Goal: Feedback & Contribution: Submit feedback/report problem

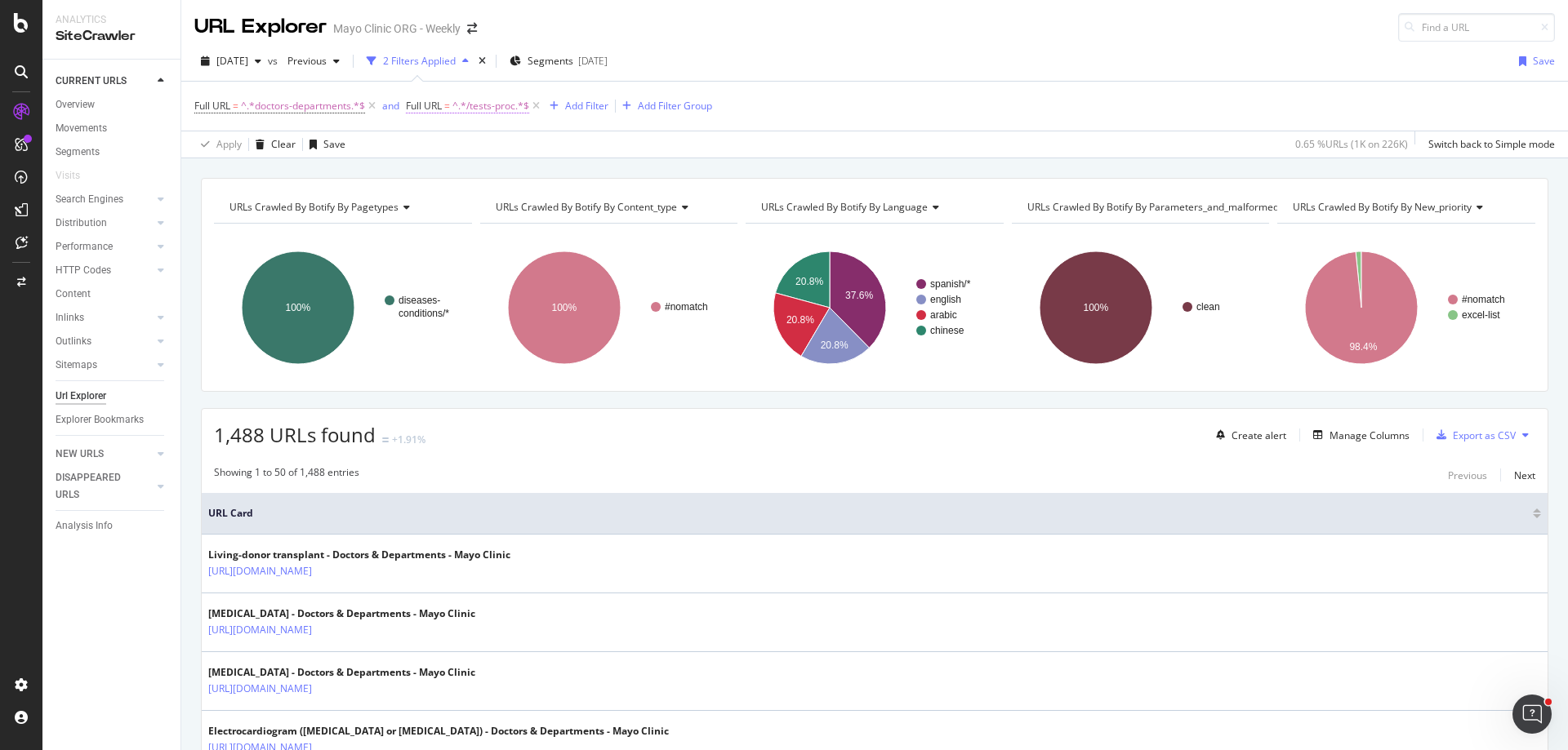
scroll to position [1660, 0]
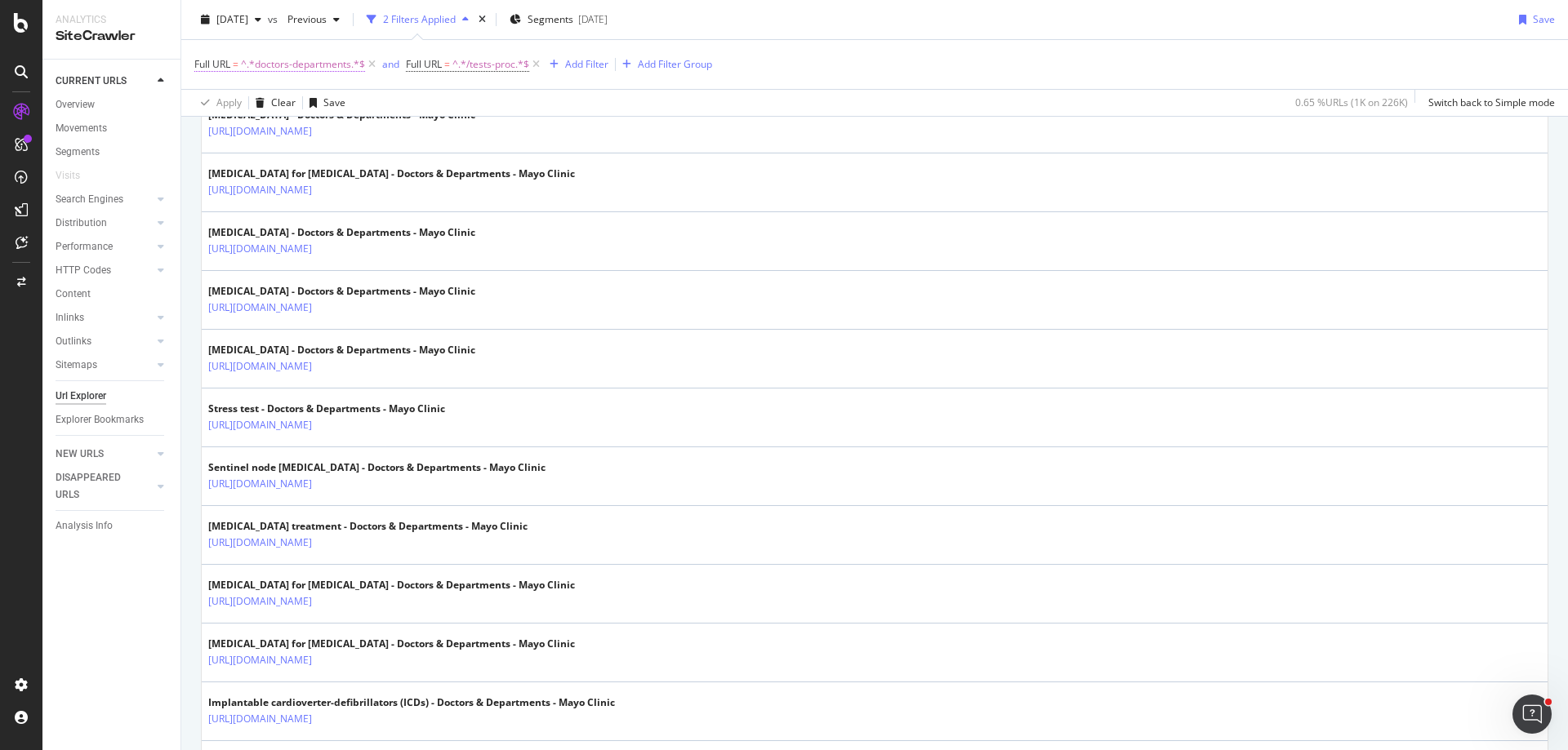
click at [318, 63] on span "^.*doctors-departments.*$" at bounding box center [303, 65] width 124 height 22
click at [295, 132] on input "doctors-departments" at bounding box center [285, 132] width 154 height 26
type input "care-at"
click at [369, 171] on div "Apply" at bounding box center [375, 166] width 25 height 14
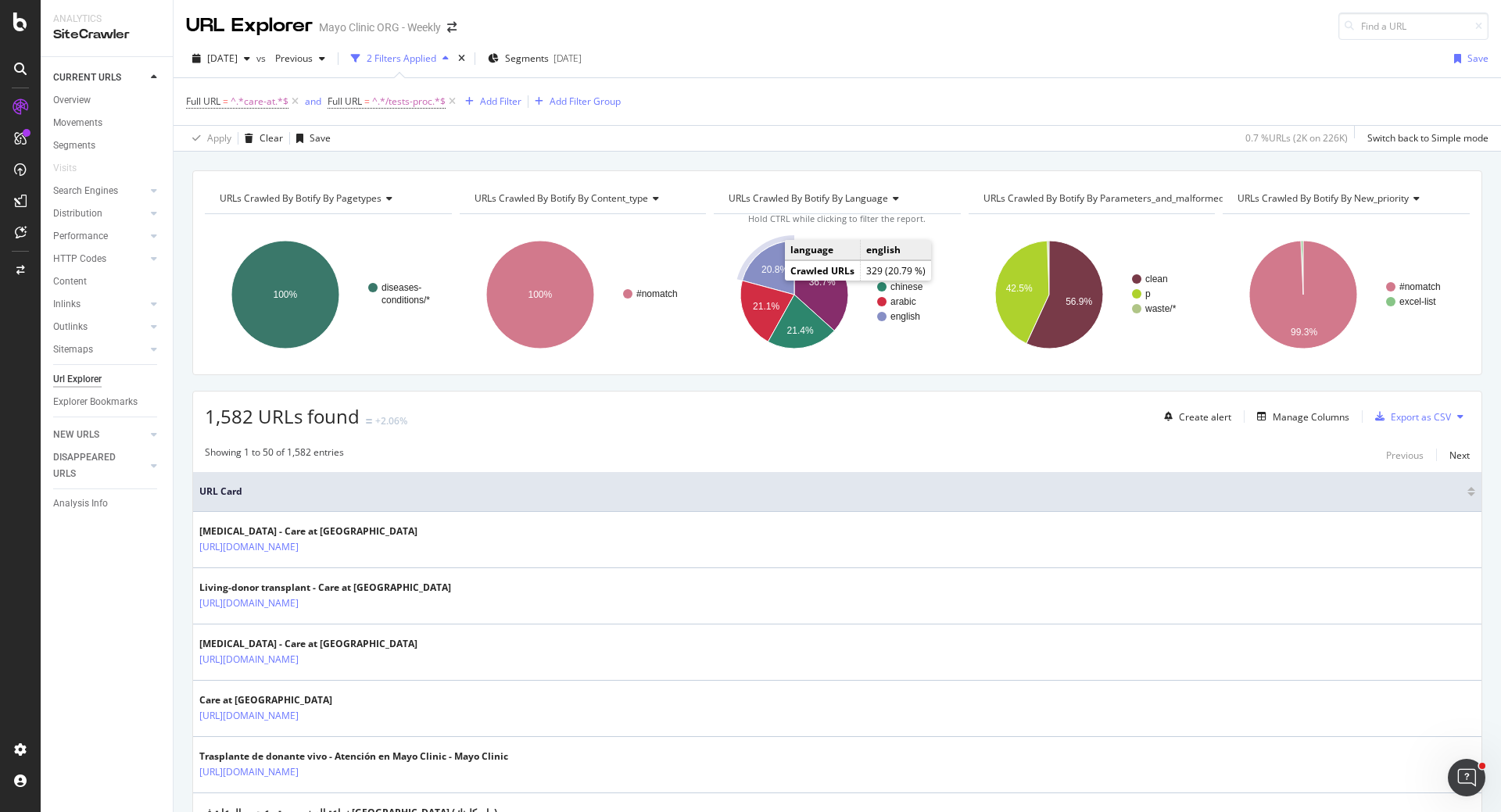
click at [766, 252] on icon "A chart." at bounding box center [768, 268] width 52 height 54
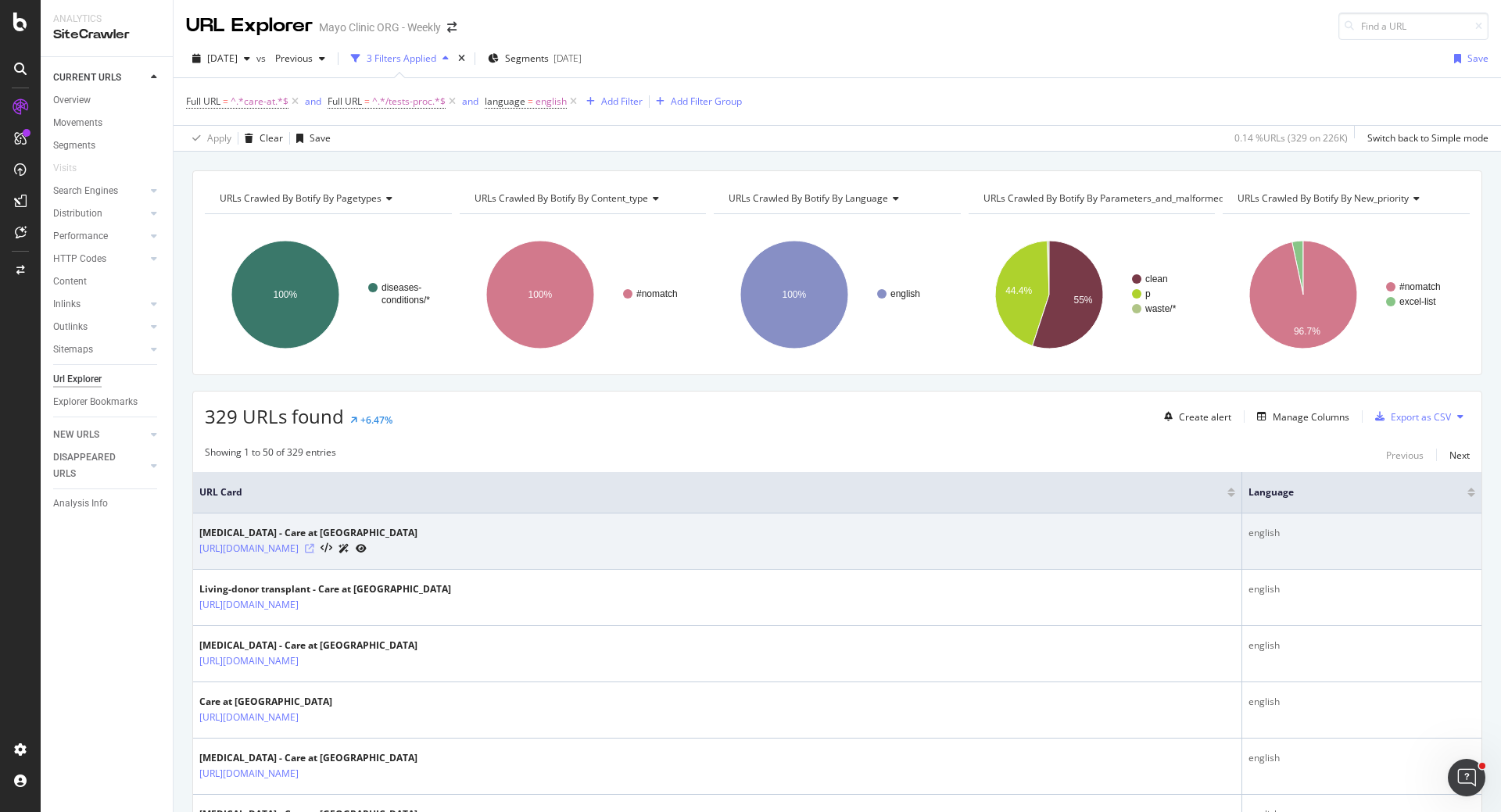
click at [314, 550] on icon at bounding box center [309, 549] width 9 height 9
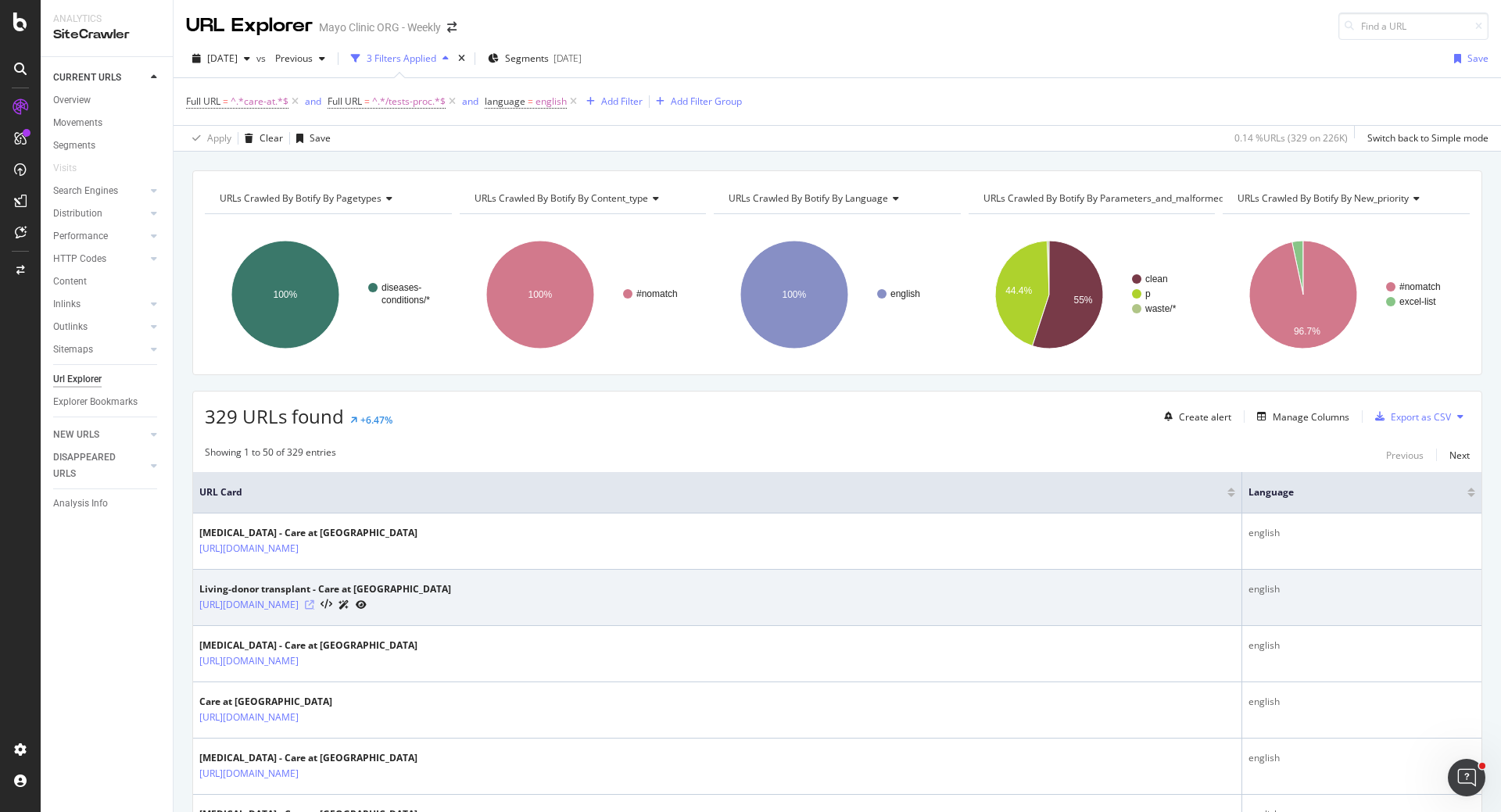
click at [314, 603] on icon at bounding box center [309, 604] width 9 height 9
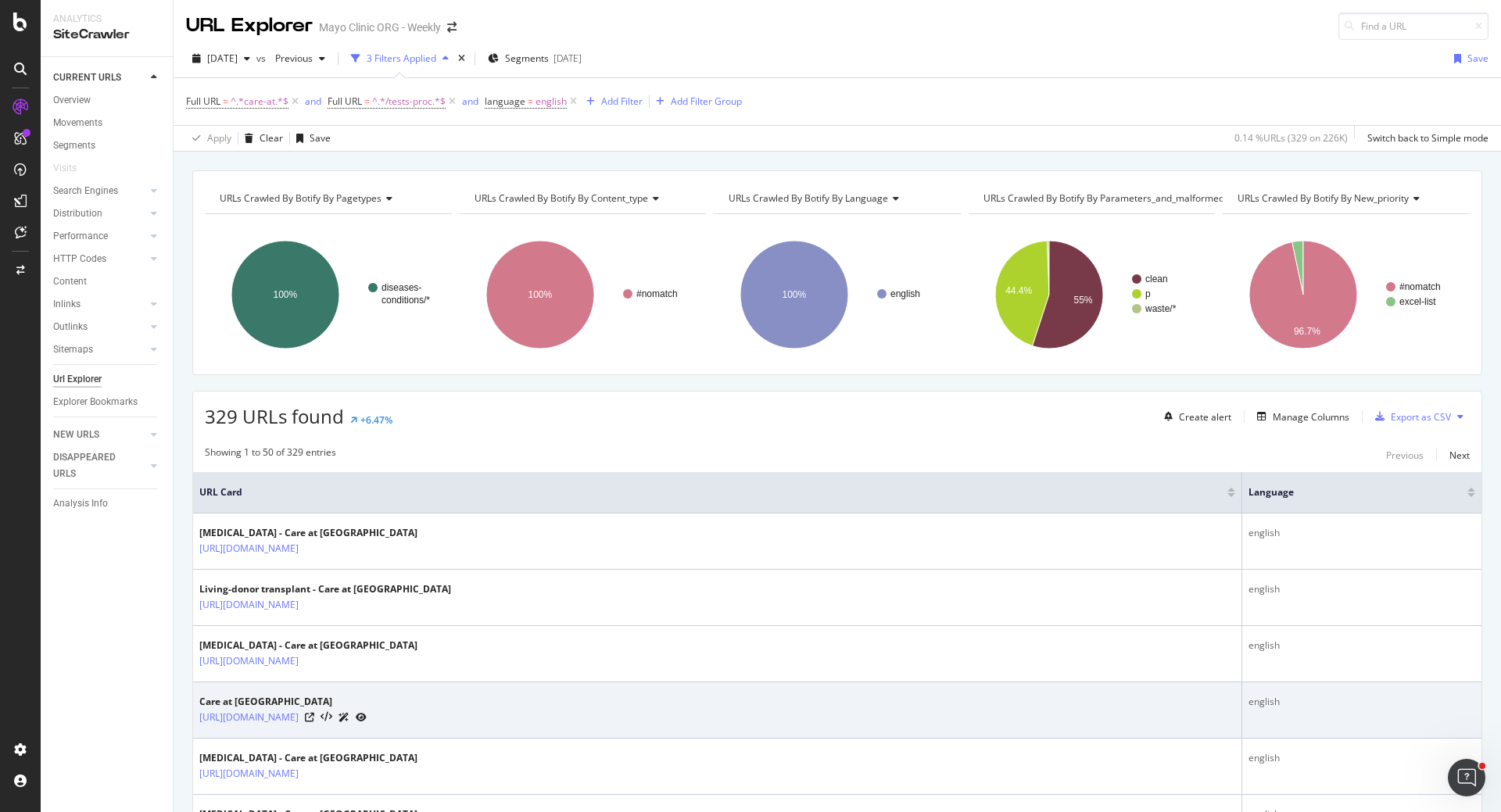
scroll to position [157, 0]
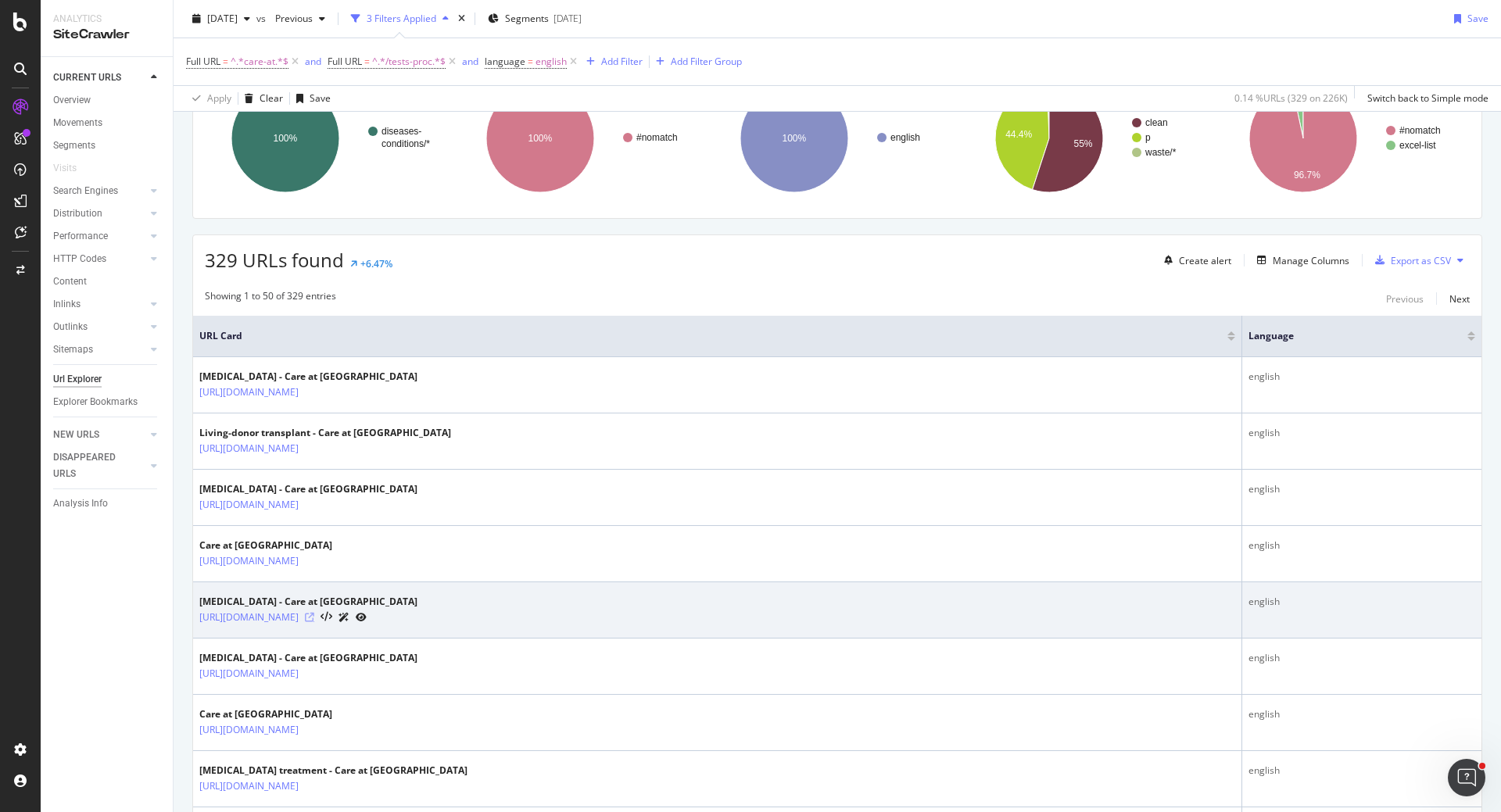
click at [314, 614] on icon at bounding box center [309, 617] width 9 height 9
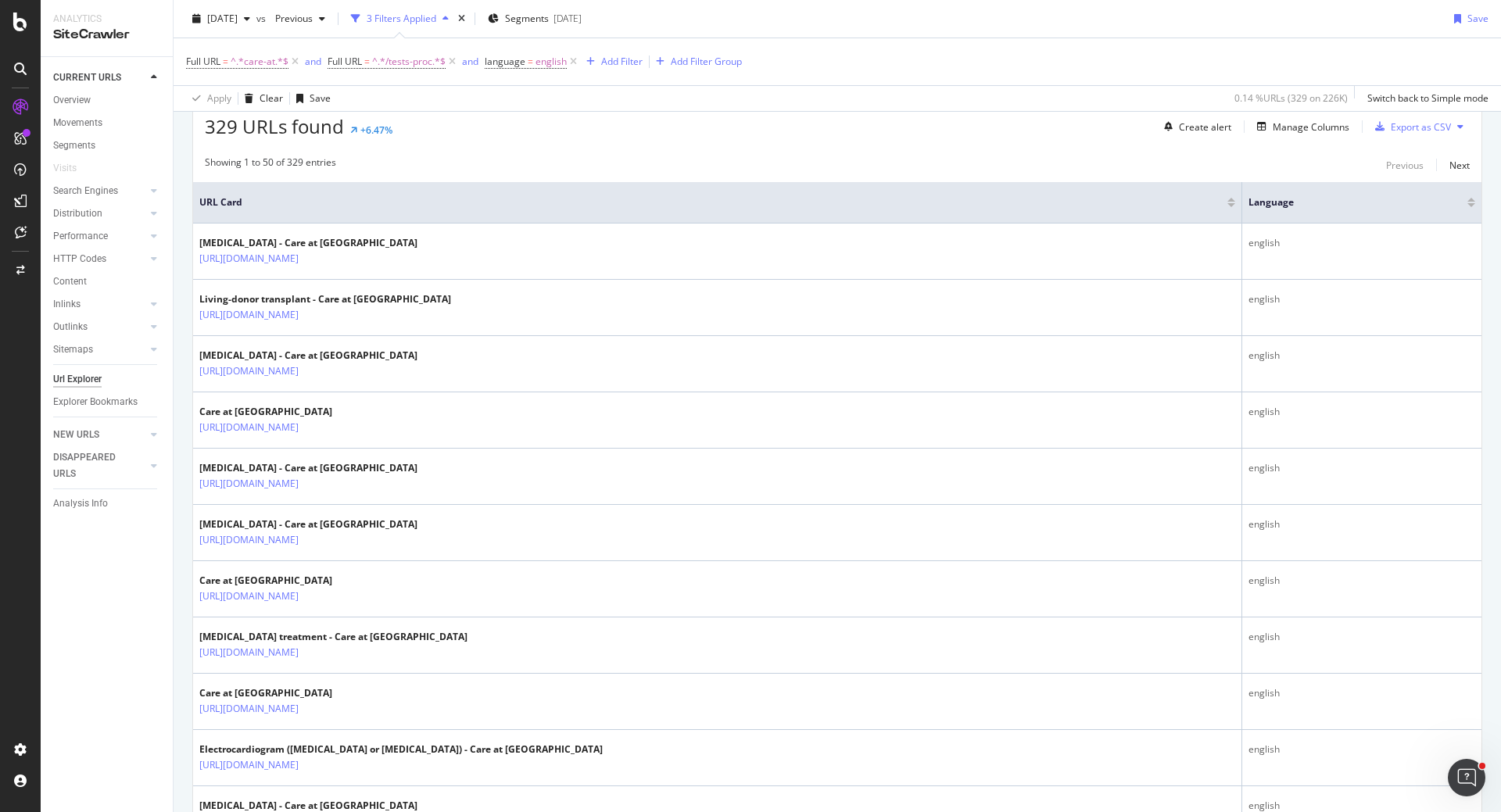
scroll to position [469, 0]
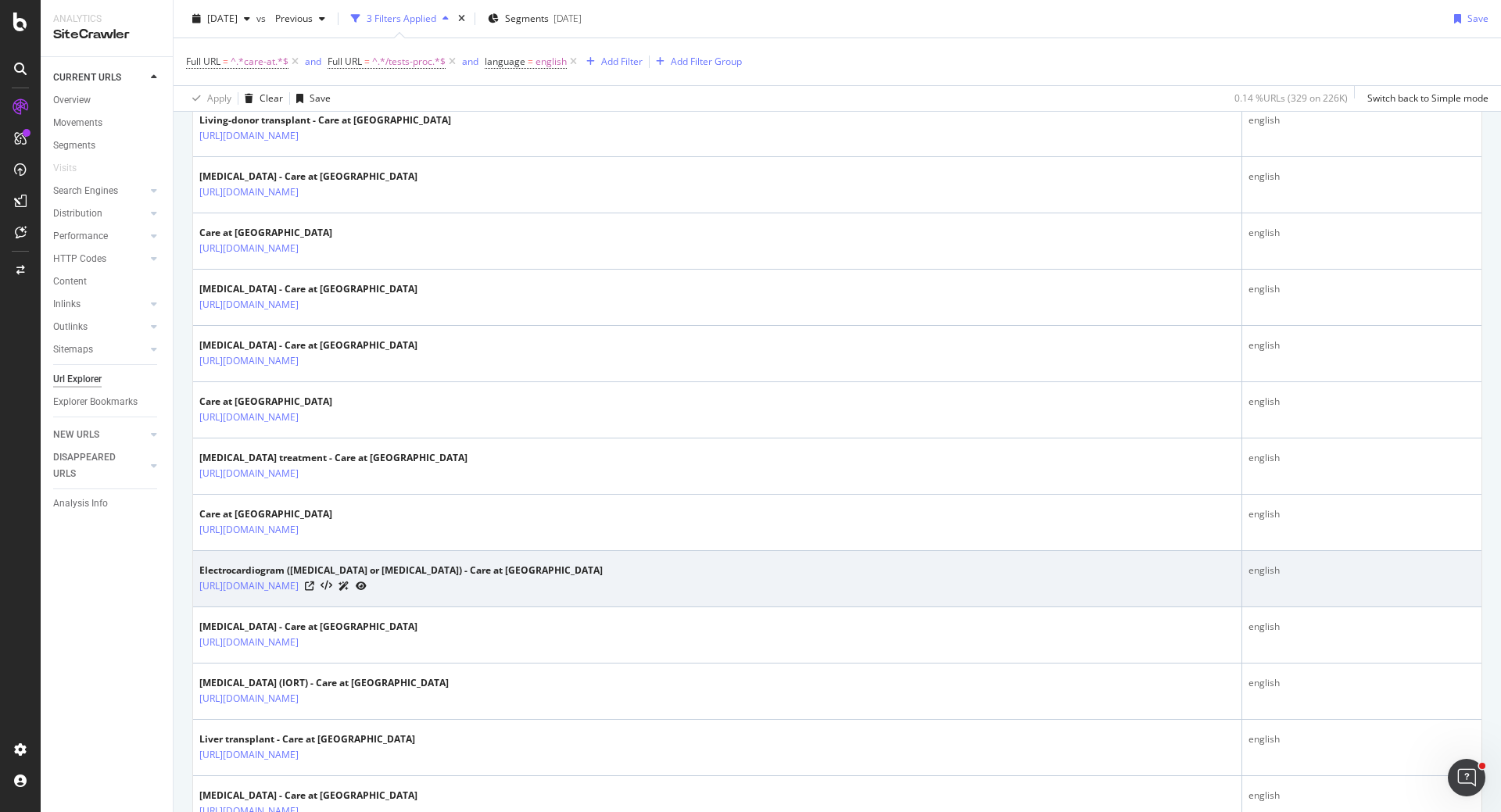
click at [569, 583] on div "[URL][DOMAIN_NAME]" at bounding box center [401, 585] width 403 height 16
click at [314, 584] on icon at bounding box center [309, 586] width 9 height 9
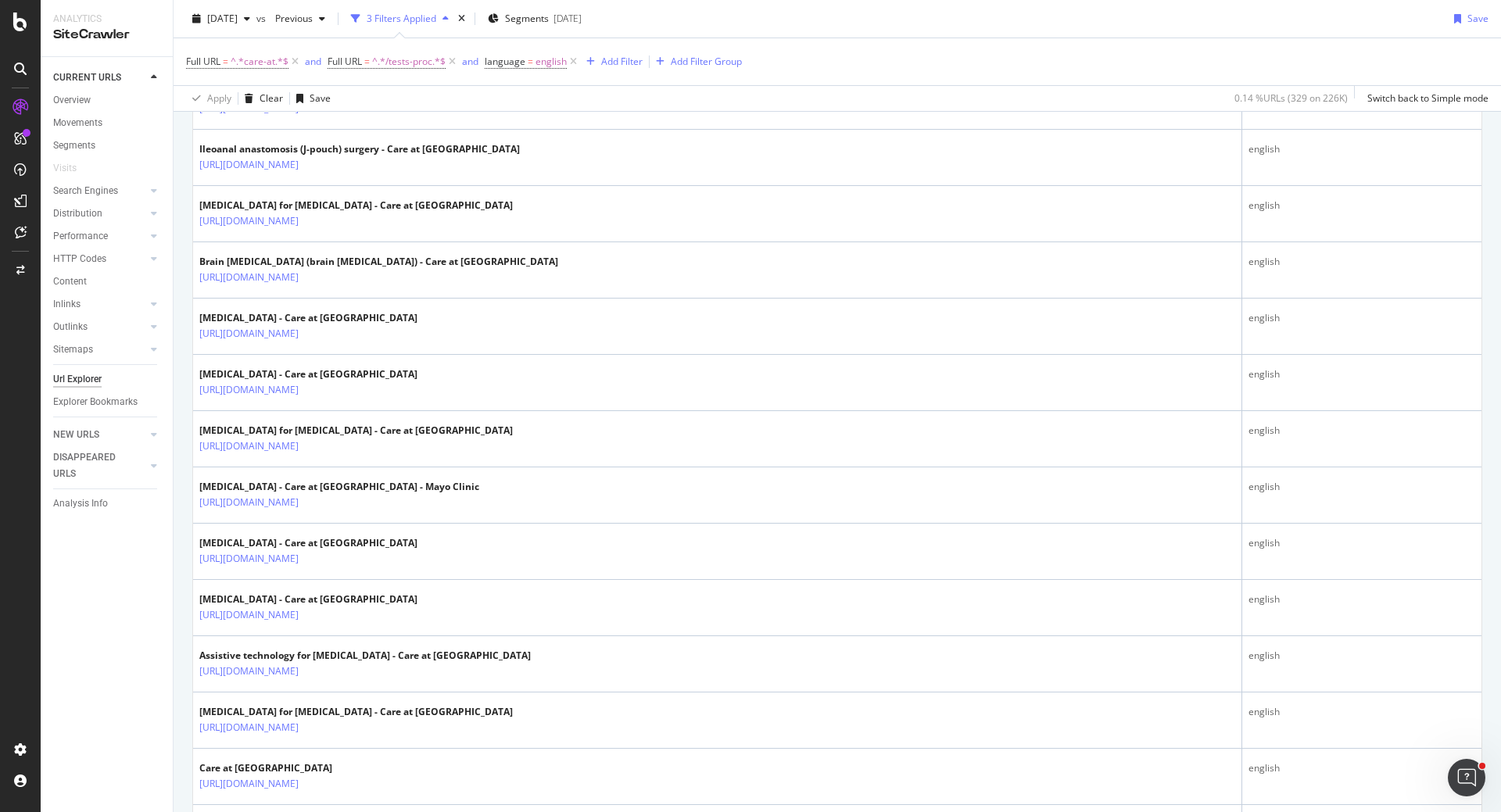
scroll to position [1173, 0]
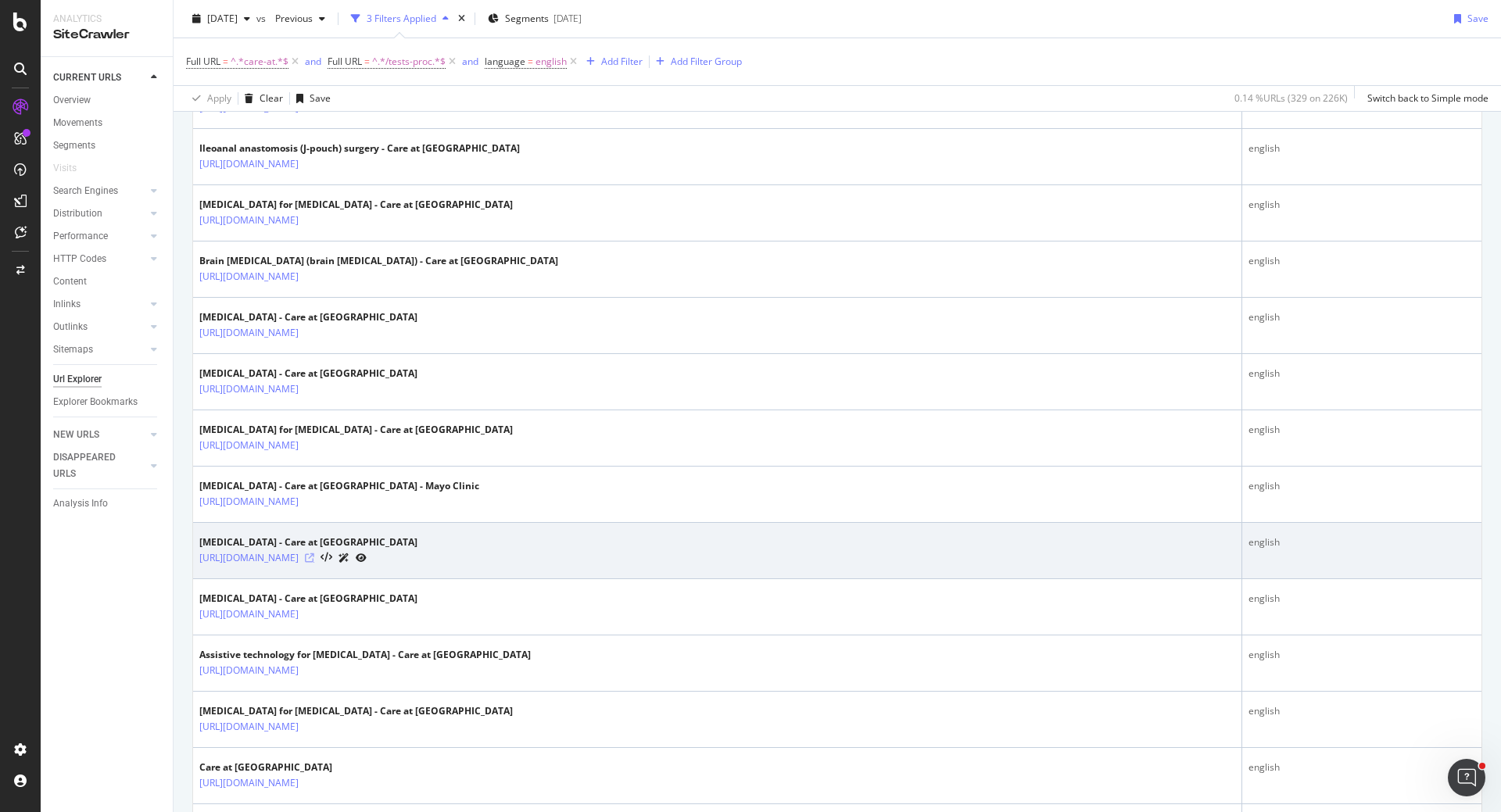
click at [314, 554] on icon at bounding box center [309, 558] width 9 height 9
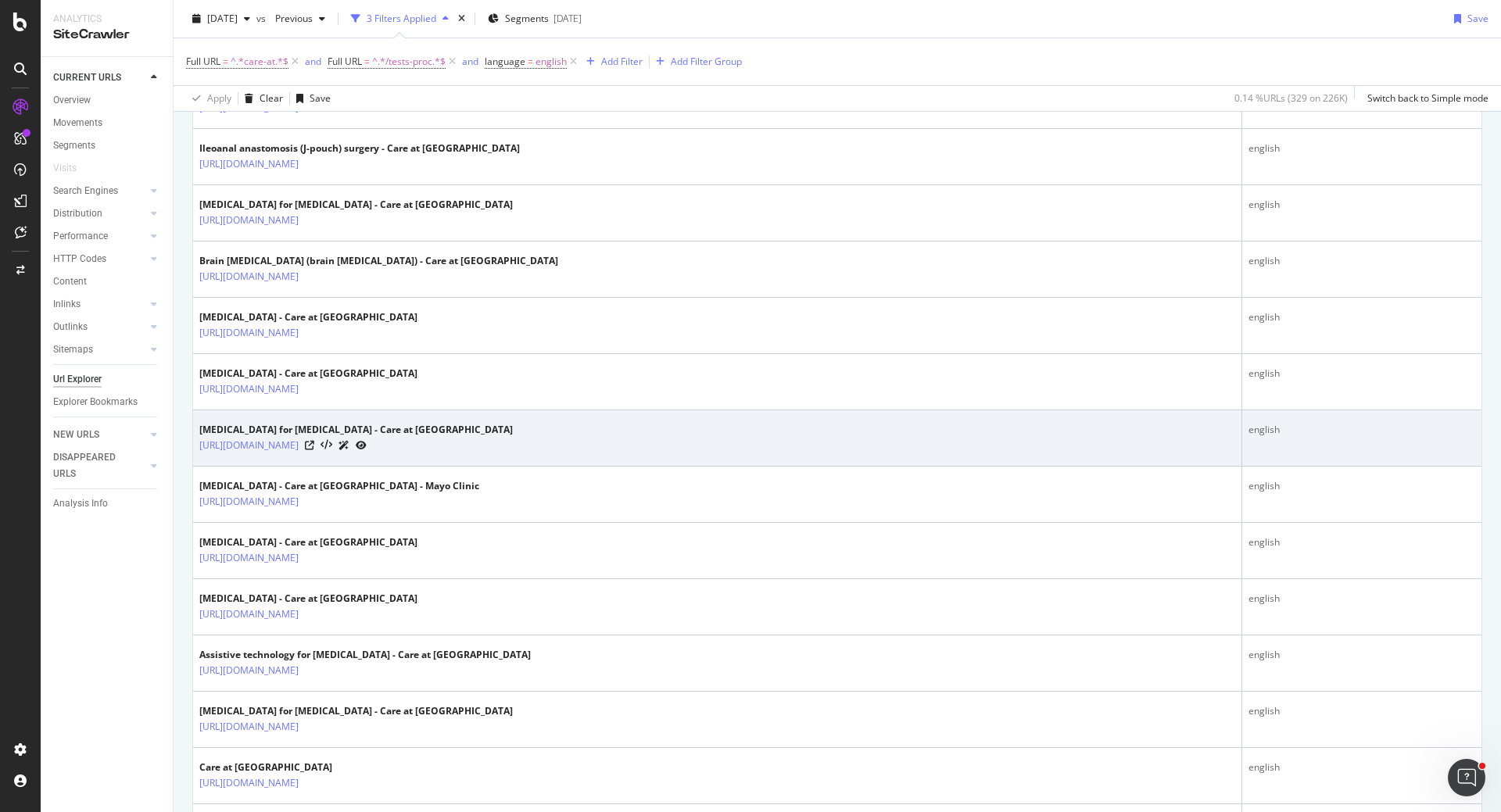
scroll to position [1406, 0]
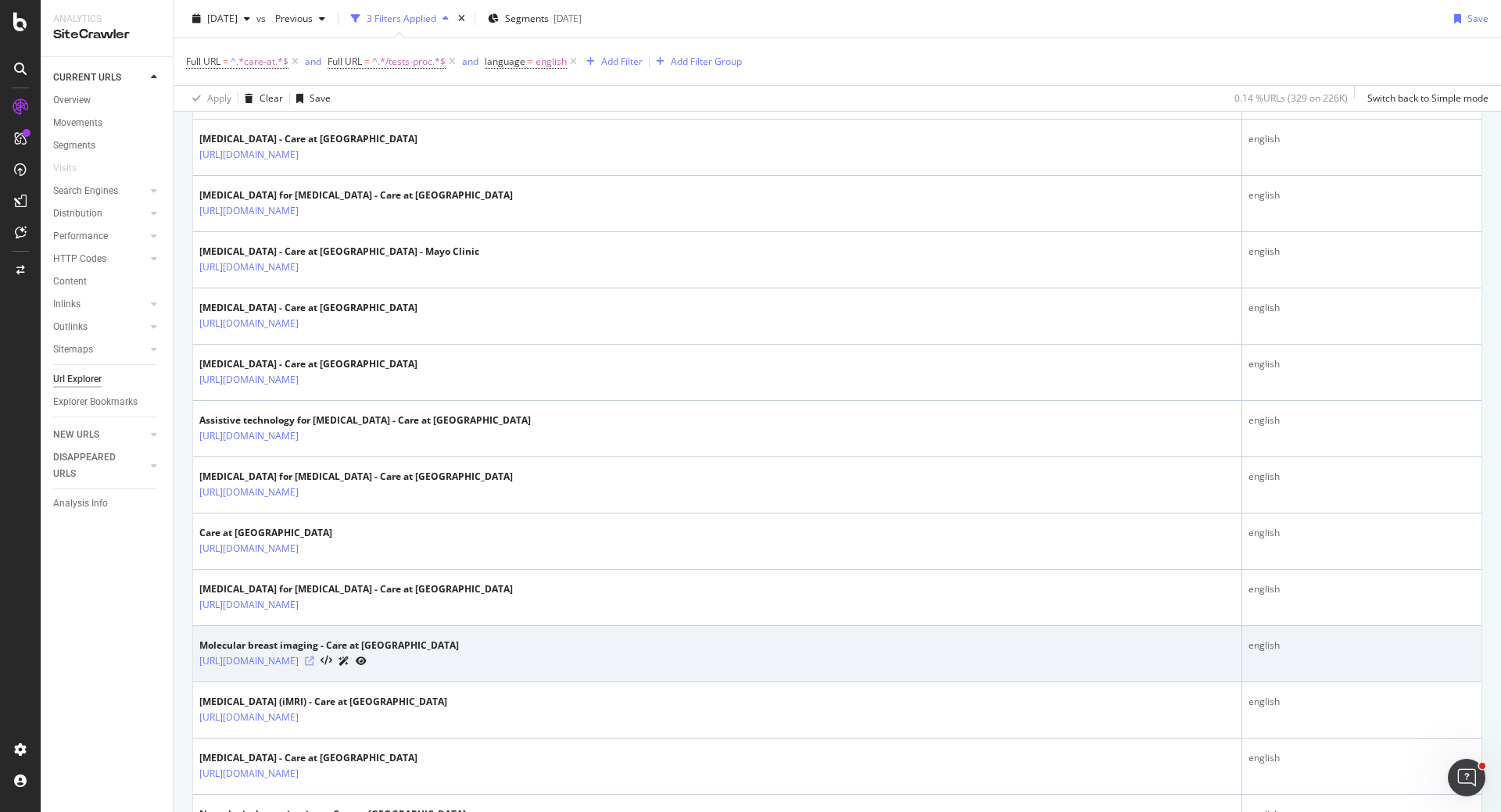
click at [314, 656] on icon at bounding box center [309, 661] width 9 height 9
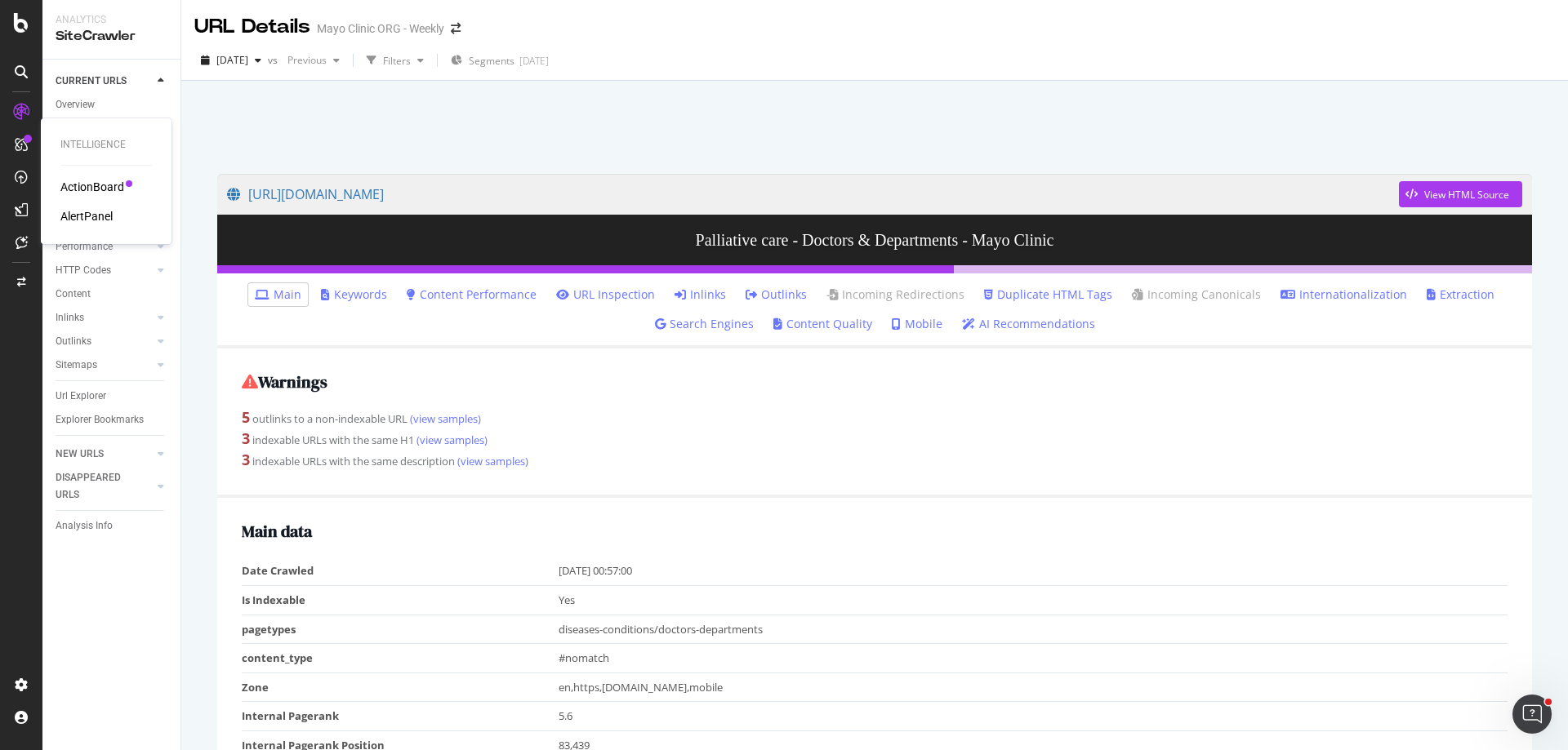
click at [94, 211] on div "AlertPanel" at bounding box center [87, 216] width 52 height 16
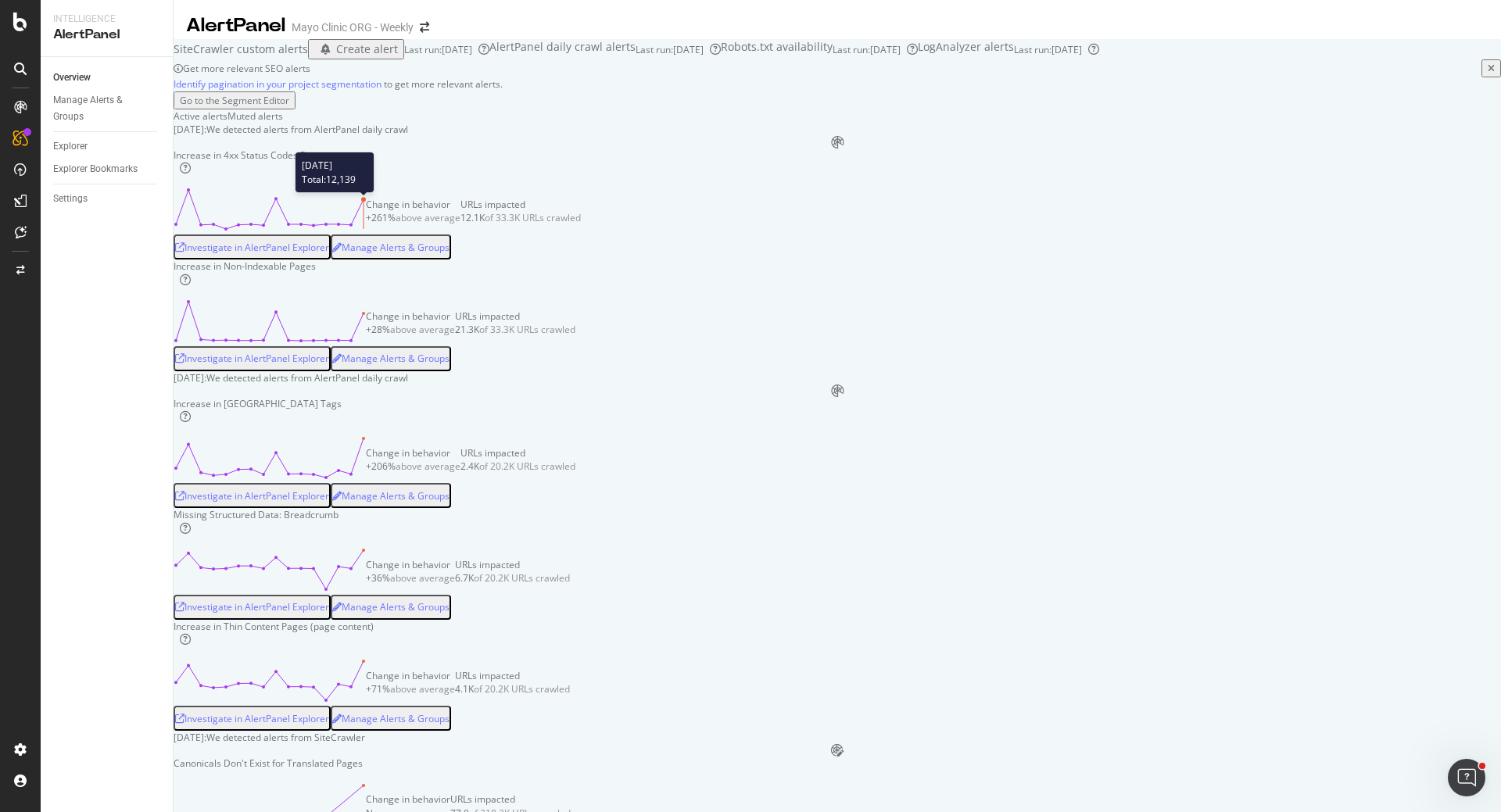
click at [366, 231] on icon at bounding box center [270, 209] width 193 height 44
click at [330, 254] on div "Investigate in AlertPanel Explorer" at bounding box center [253, 247] width 154 height 13
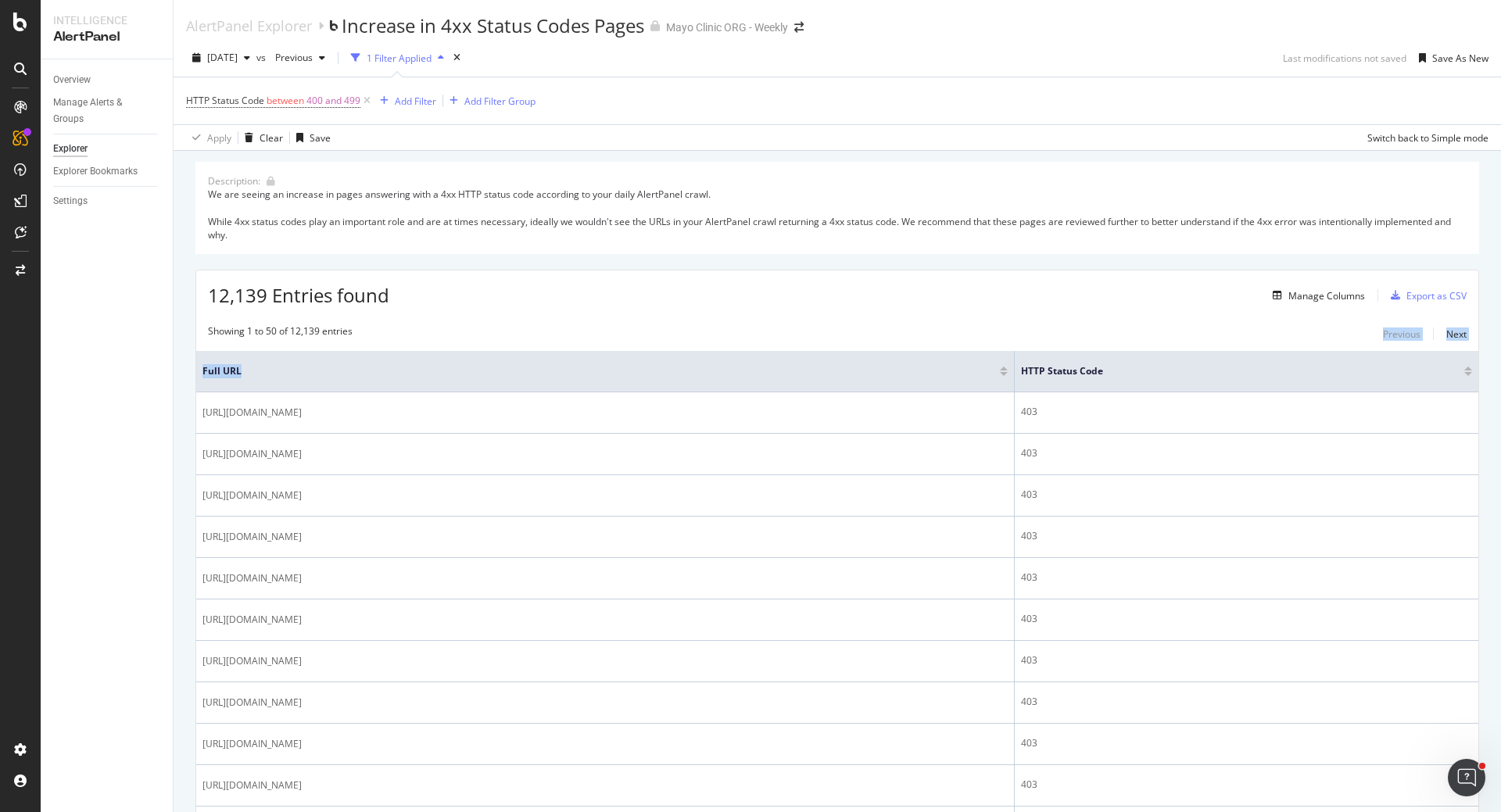
drag, startPoint x: 1105, startPoint y: 360, endPoint x: 951, endPoint y: 342, distance: 155.0
click at [295, 99] on span "between" at bounding box center [286, 100] width 38 height 13
click at [221, 165] on span "Between" at bounding box center [219, 166] width 39 height 13
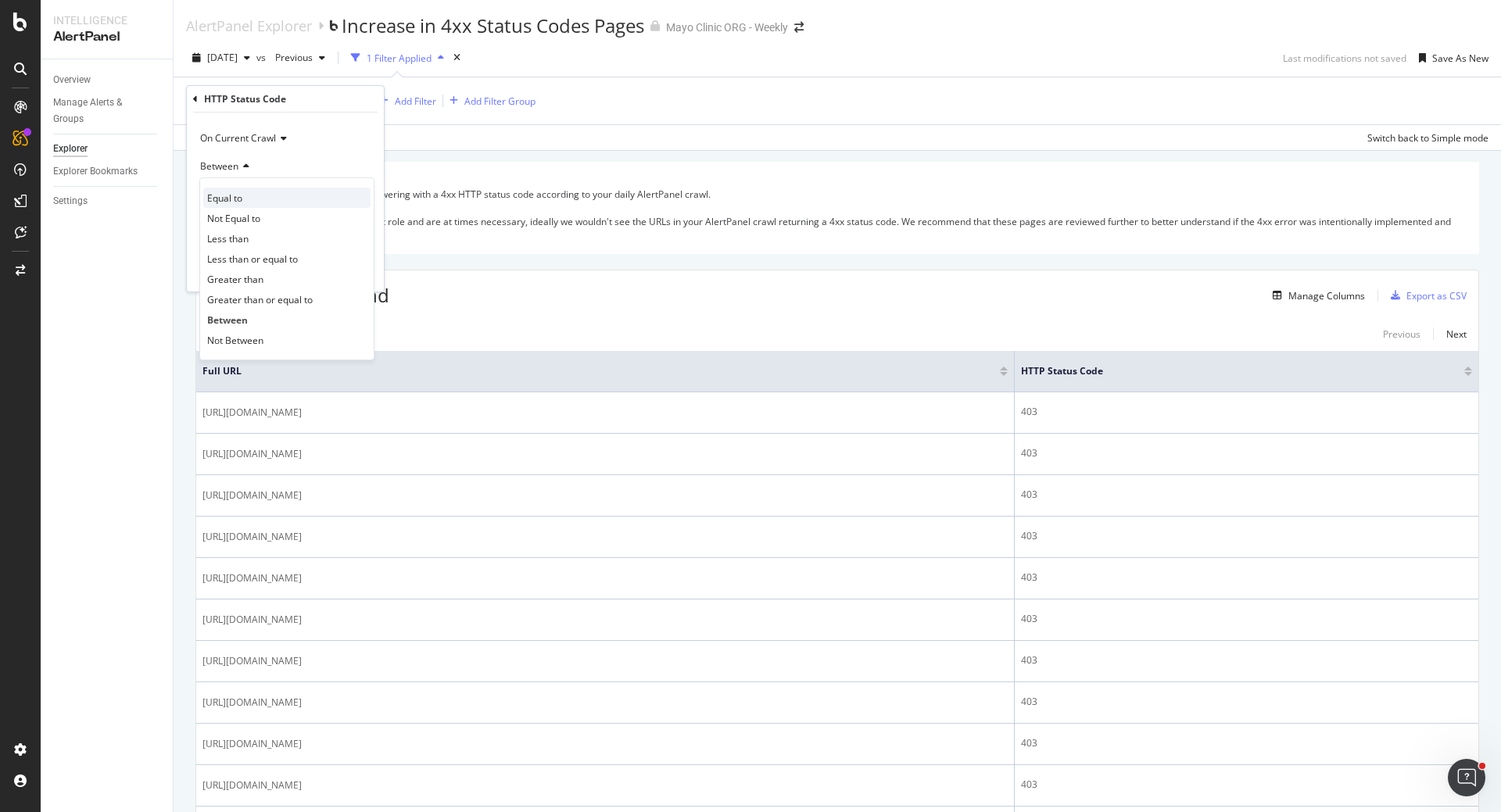
click at [230, 201] on span "Equal to" at bounding box center [224, 198] width 35 height 13
click at [237, 192] on input "number" at bounding box center [286, 194] width 172 height 25
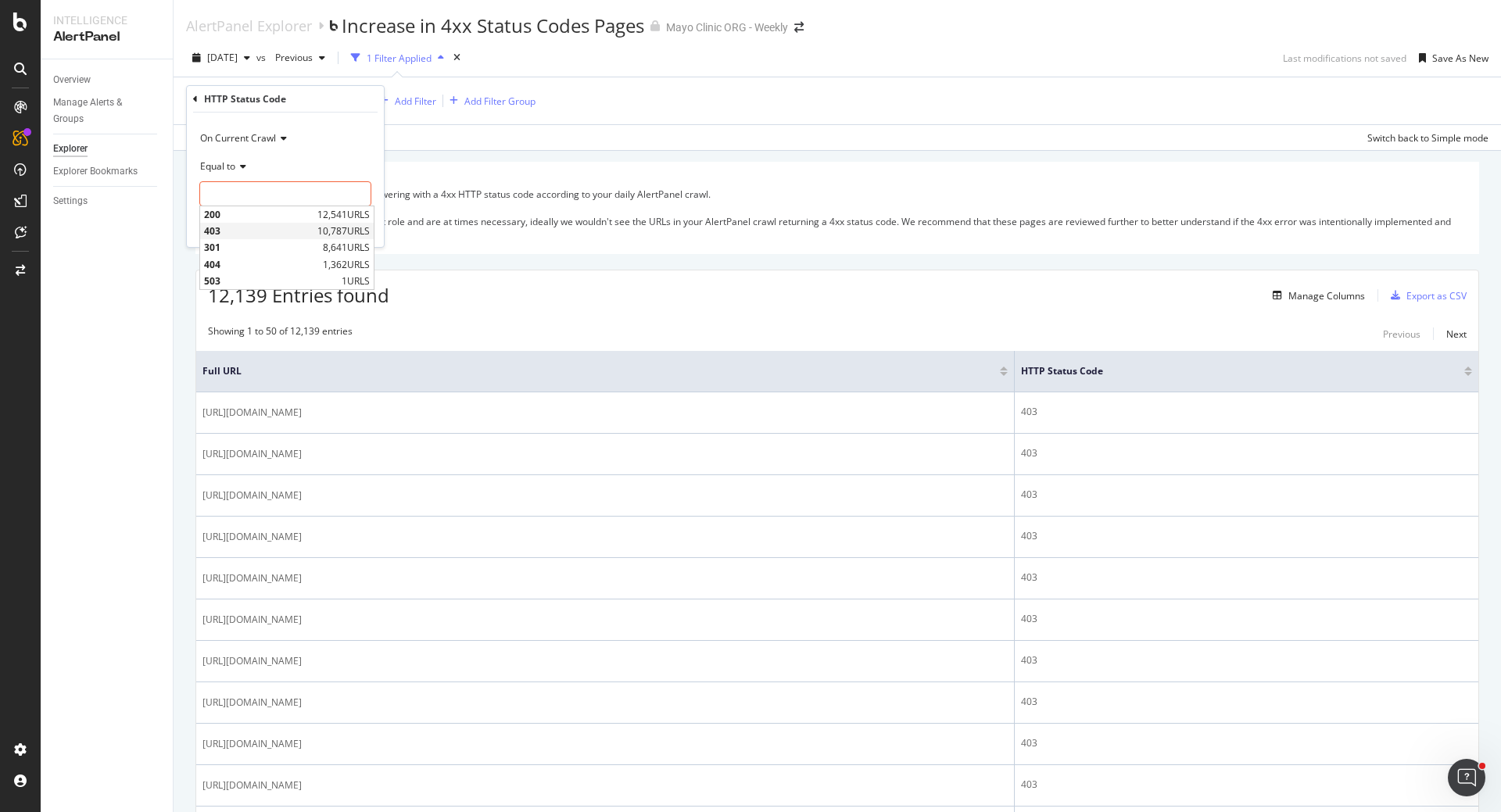
click at [220, 228] on span "403" at bounding box center [259, 231] width 109 height 13
type input "403"
click at [356, 224] on div "Apply" at bounding box center [359, 227] width 24 height 13
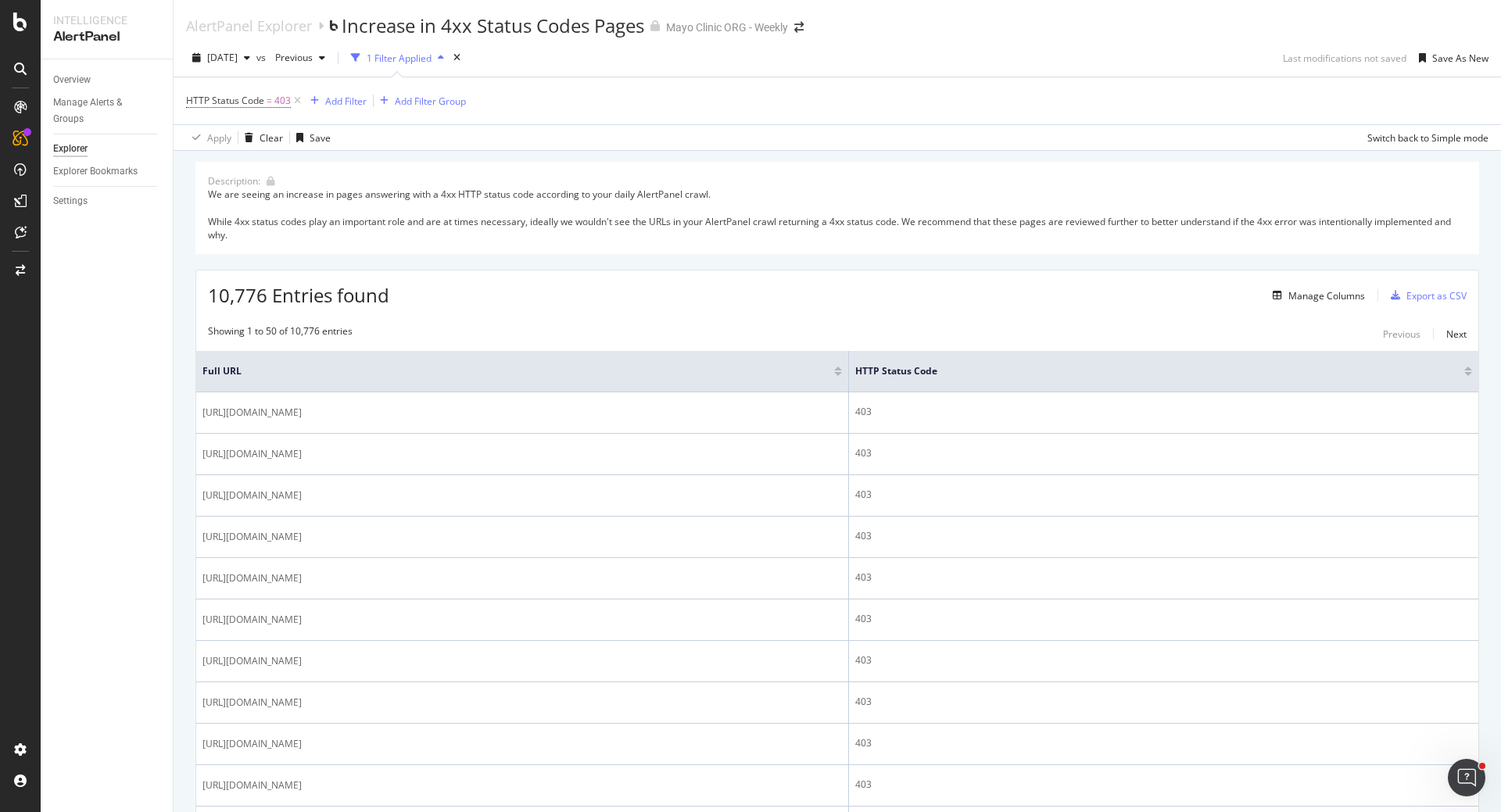
drag, startPoint x: 1102, startPoint y: 365, endPoint x: 769, endPoint y: 364, distance: 333.0
click at [489, 372] on th "Full URL" at bounding box center [522, 372] width 653 height 41
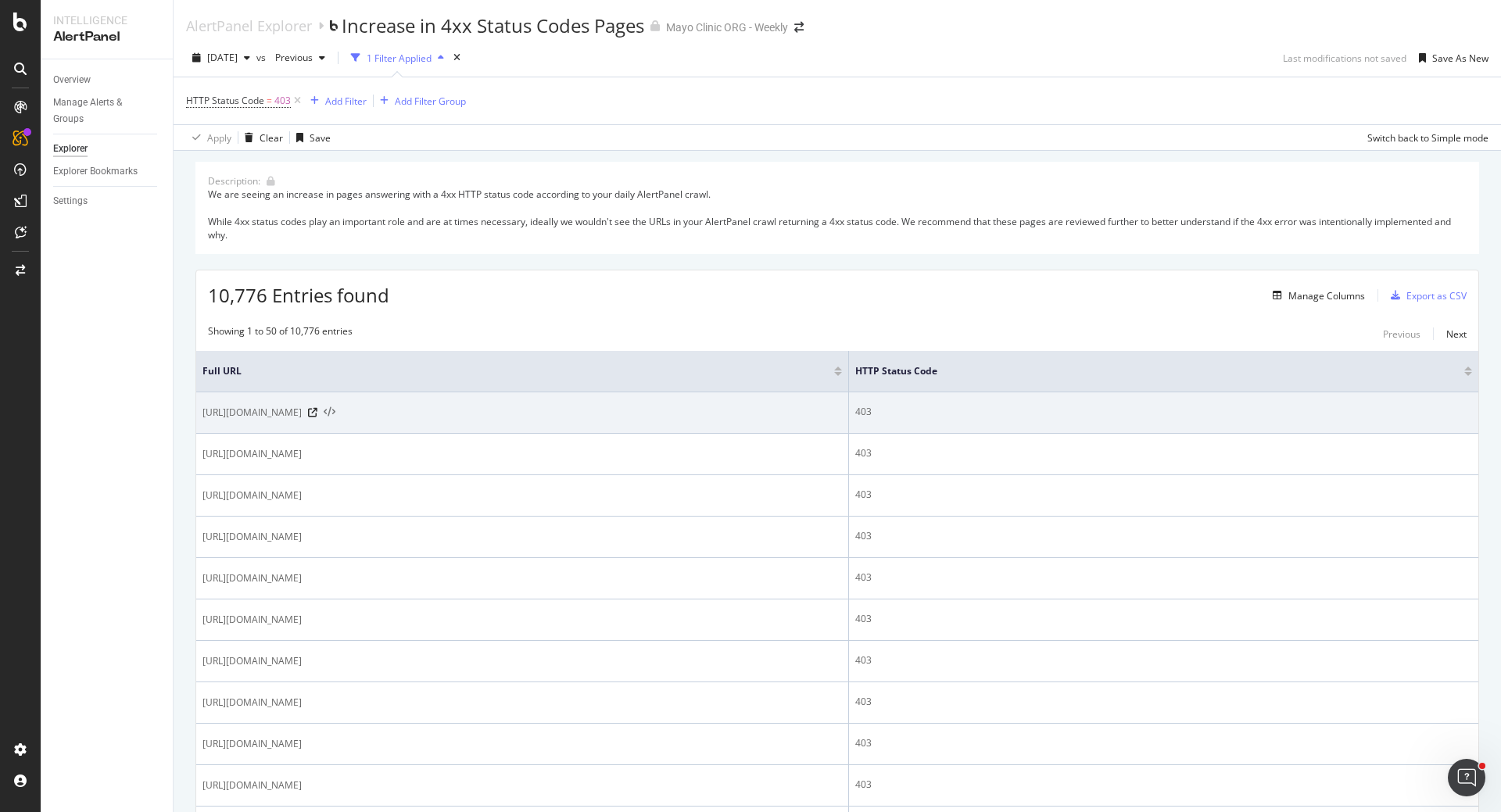
click at [336, 409] on icon at bounding box center [329, 413] width 12 height 11
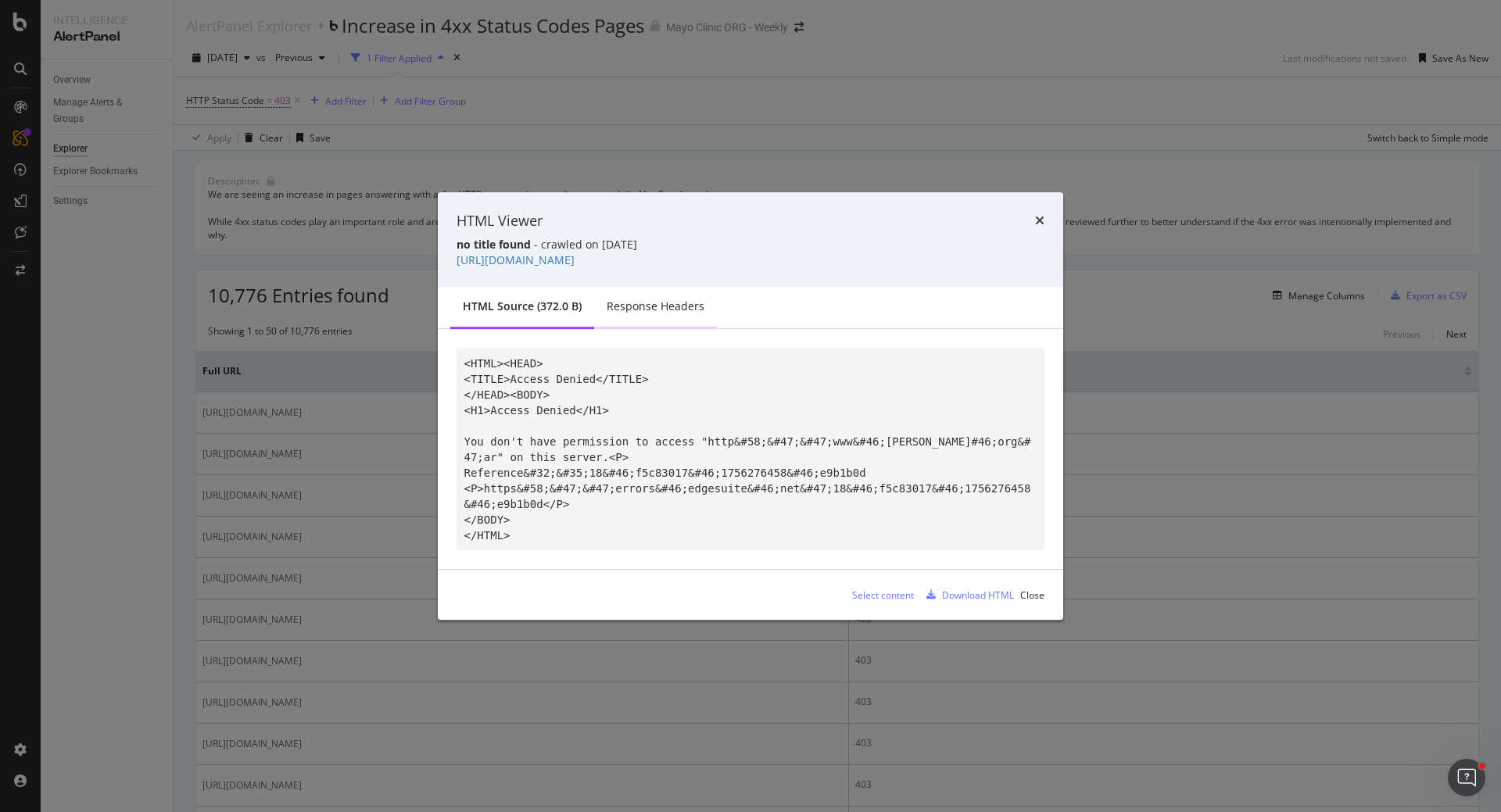
click at [654, 303] on div "Response Headers" at bounding box center [655, 306] width 98 height 15
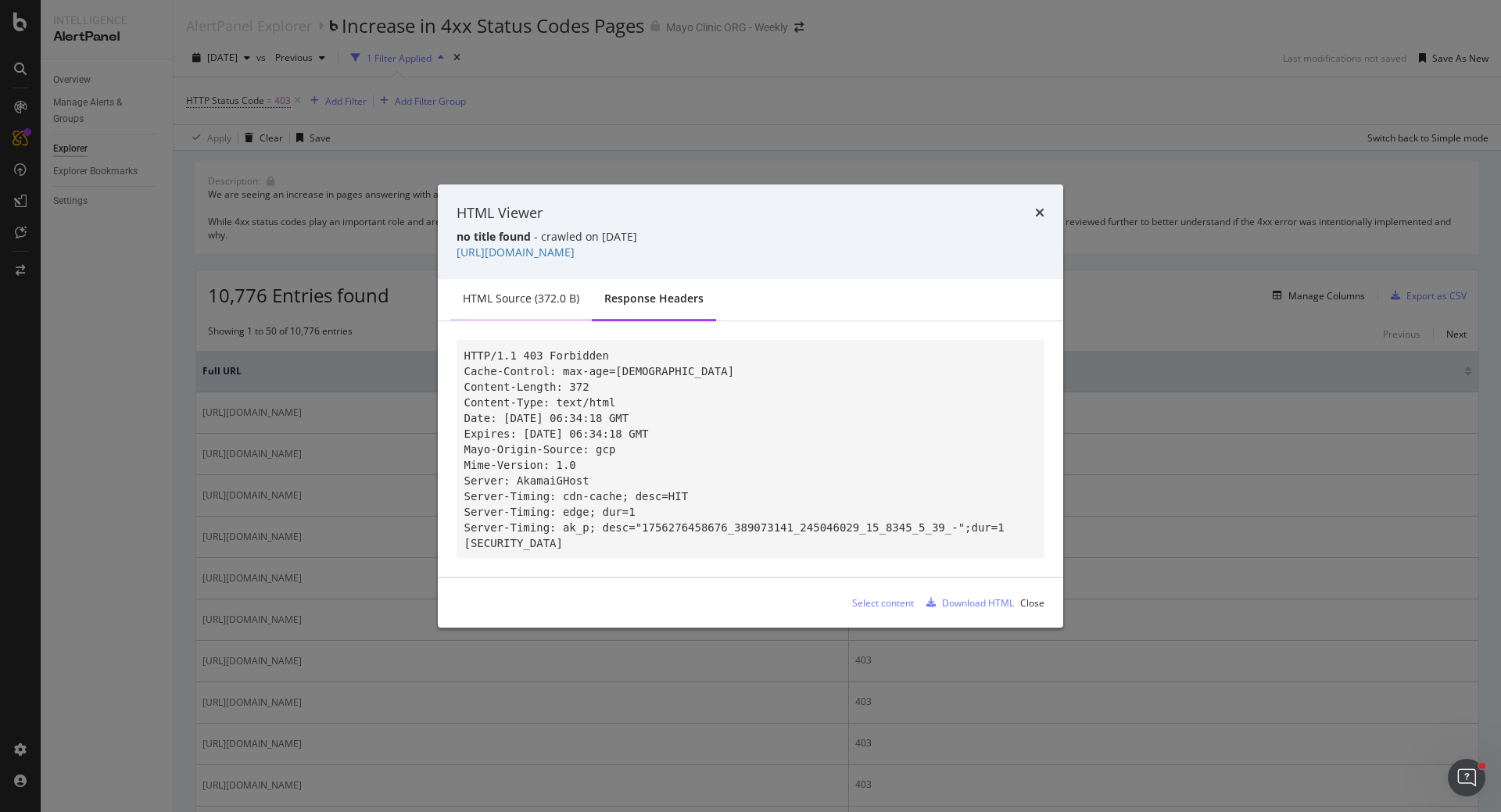
click at [553, 297] on div "HTML source (372.0 B)" at bounding box center [521, 298] width 116 height 15
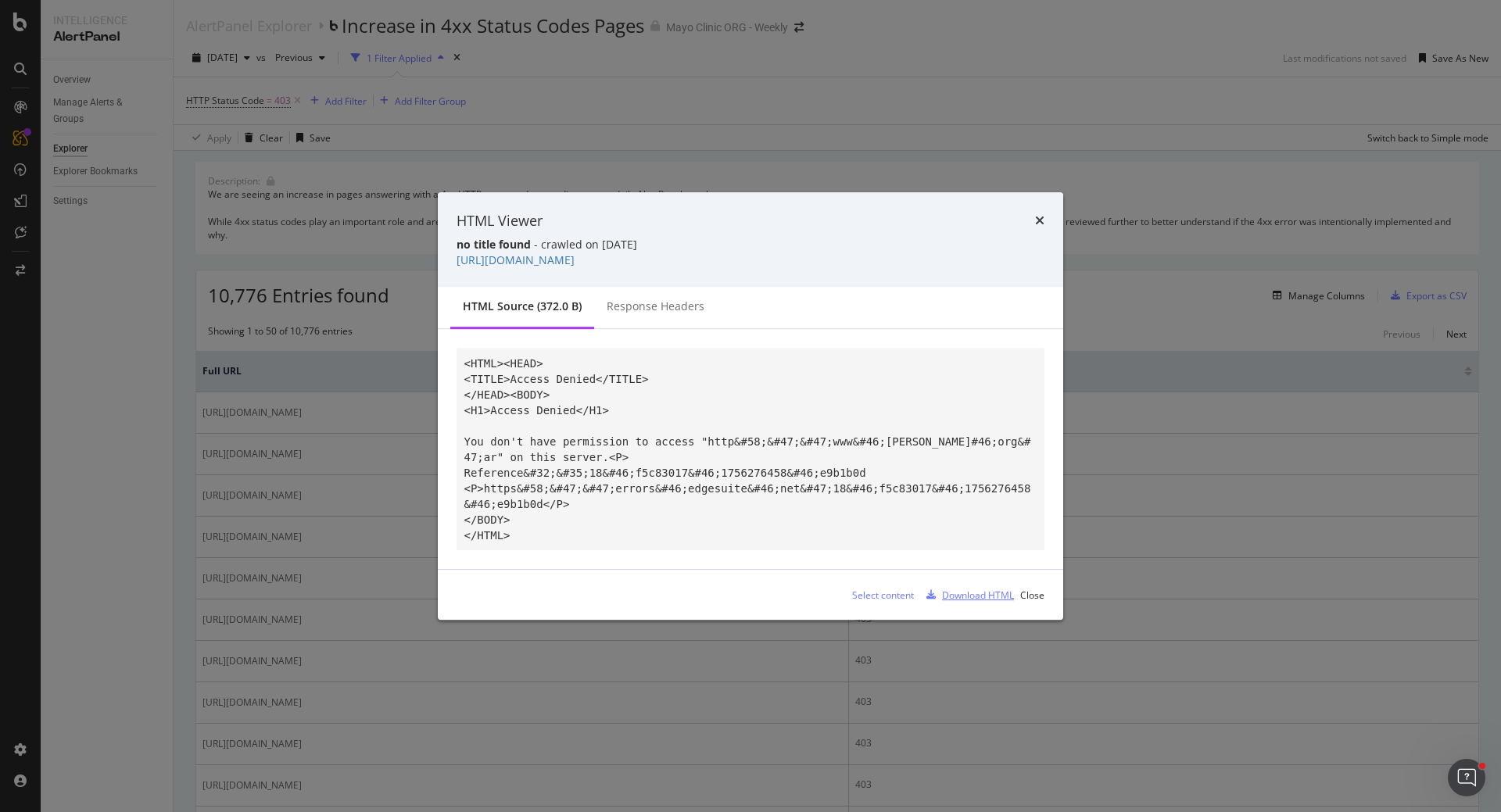
click at [989, 590] on div "Download HTML" at bounding box center [978, 594] width 72 height 13
click at [1043, 216] on icon "times" at bounding box center [1040, 220] width 9 height 13
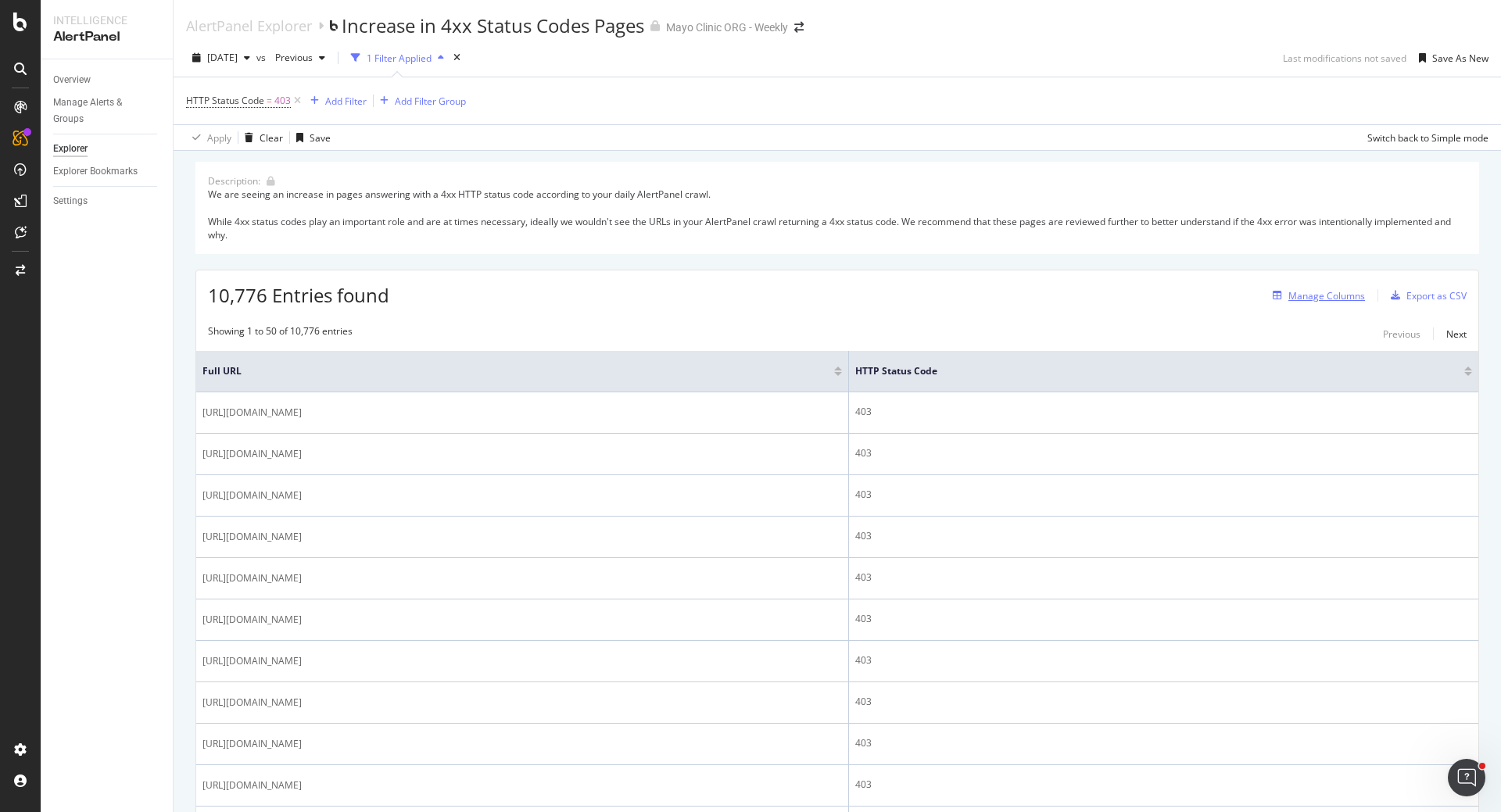
click at [1315, 299] on div "Manage Columns" at bounding box center [1327, 295] width 77 height 13
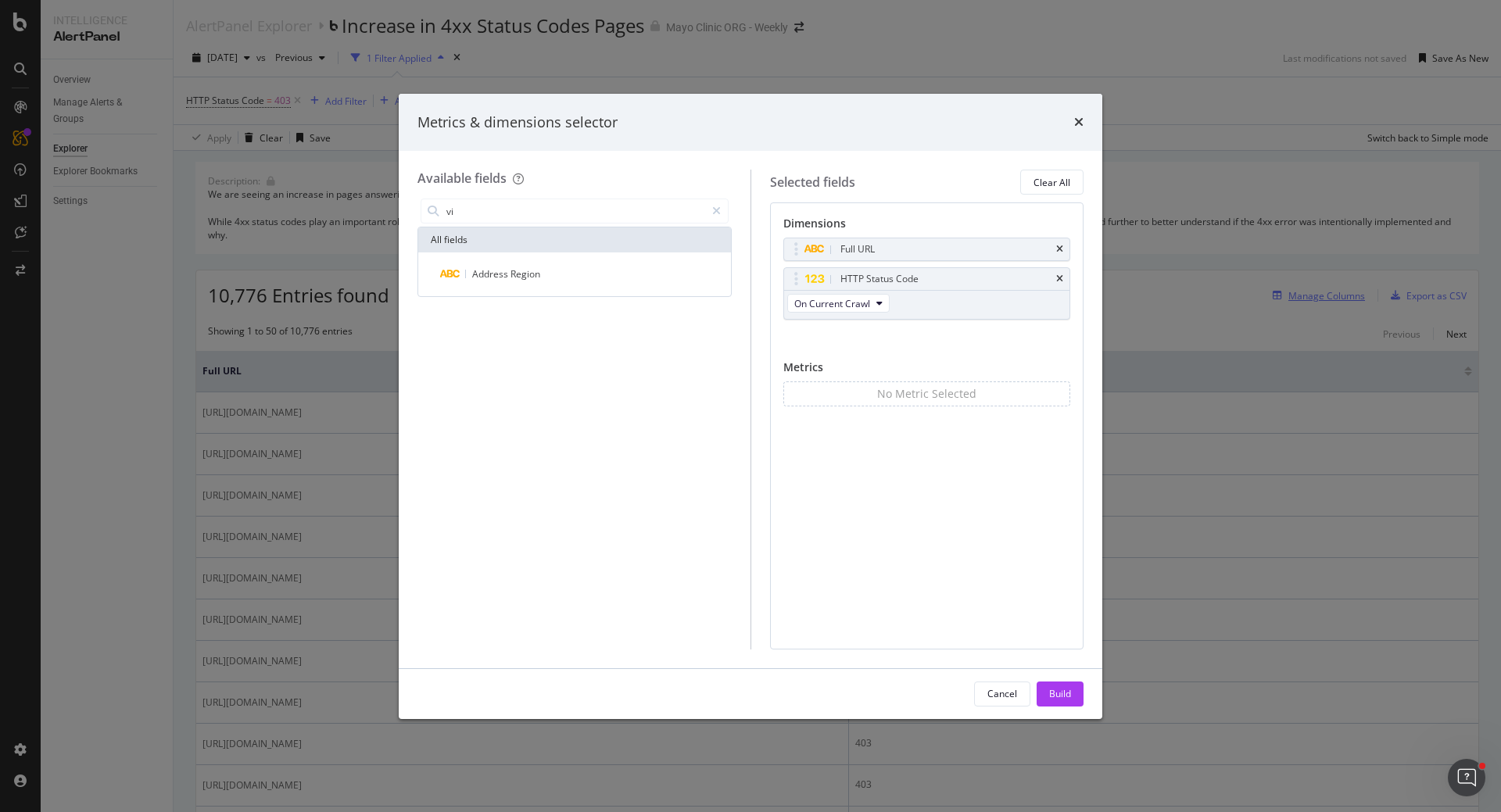
type input "v"
type input "s"
type input "c"
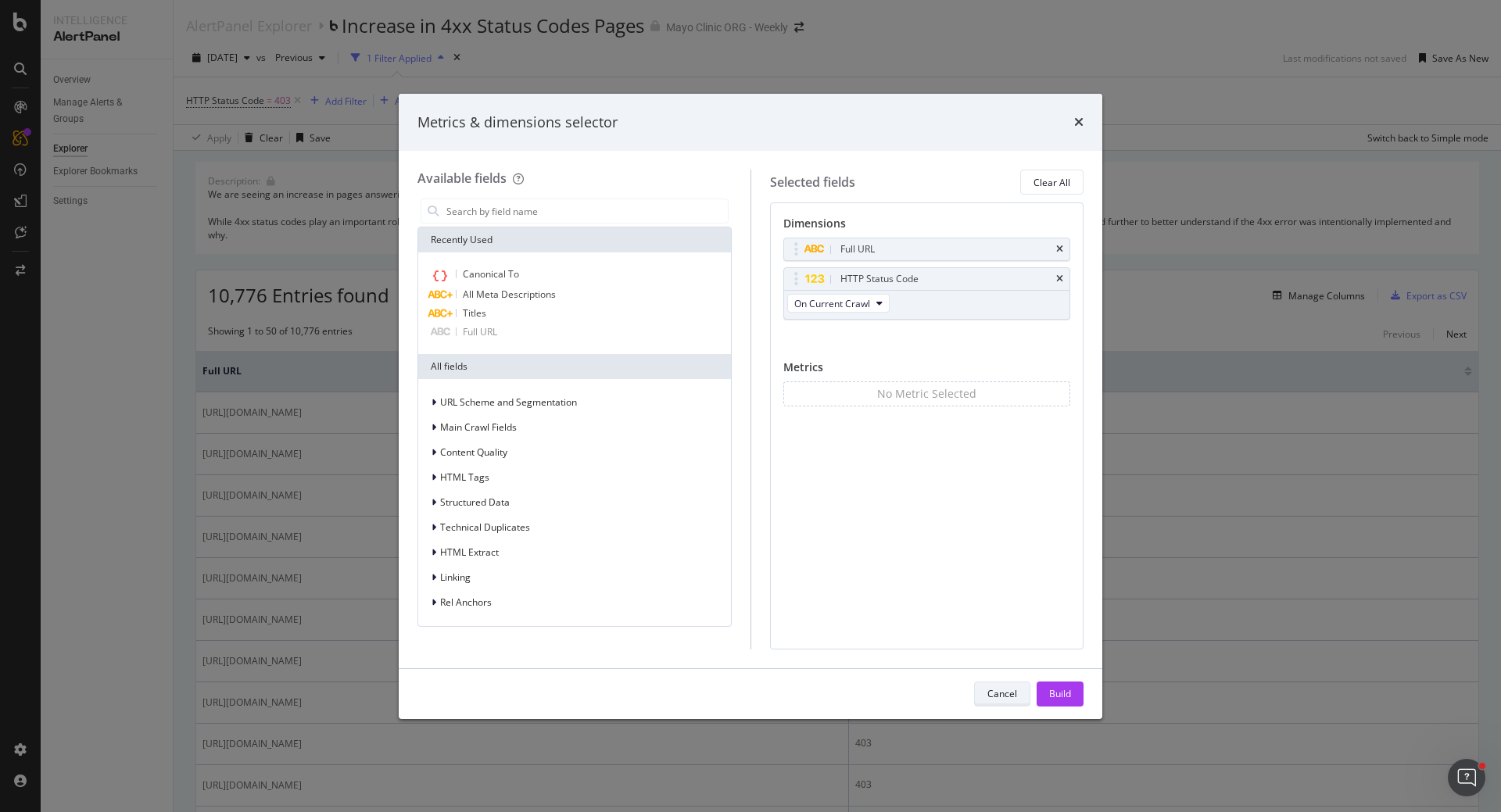
click at [1011, 691] on div "Cancel" at bounding box center [1002, 693] width 30 height 13
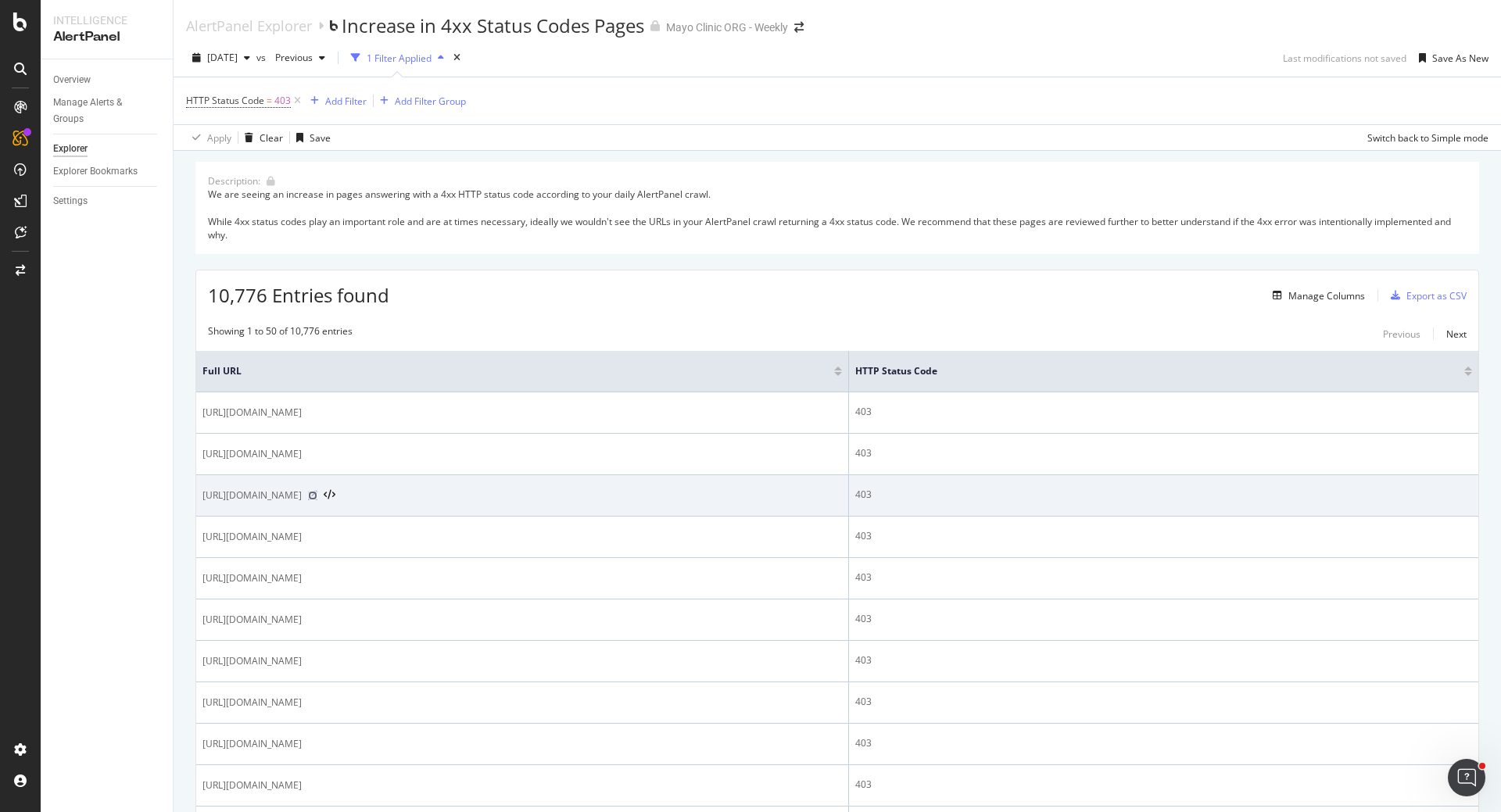
click at [317, 496] on icon at bounding box center [313, 495] width 9 height 9
click at [336, 494] on icon at bounding box center [329, 495] width 12 height 11
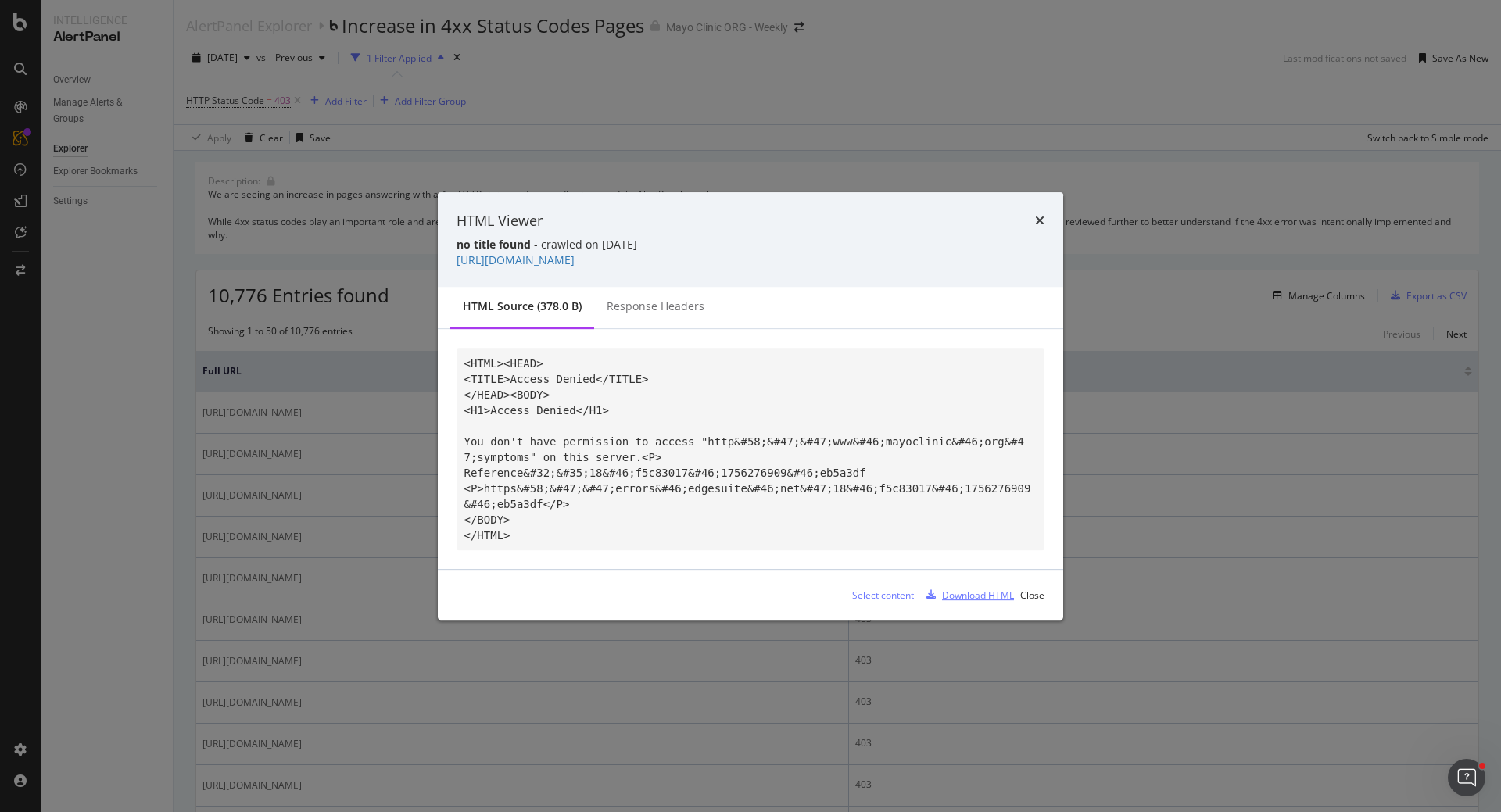
click at [965, 594] on div "Download HTML" at bounding box center [978, 594] width 72 height 13
click at [1044, 218] on icon "times" at bounding box center [1040, 220] width 9 height 13
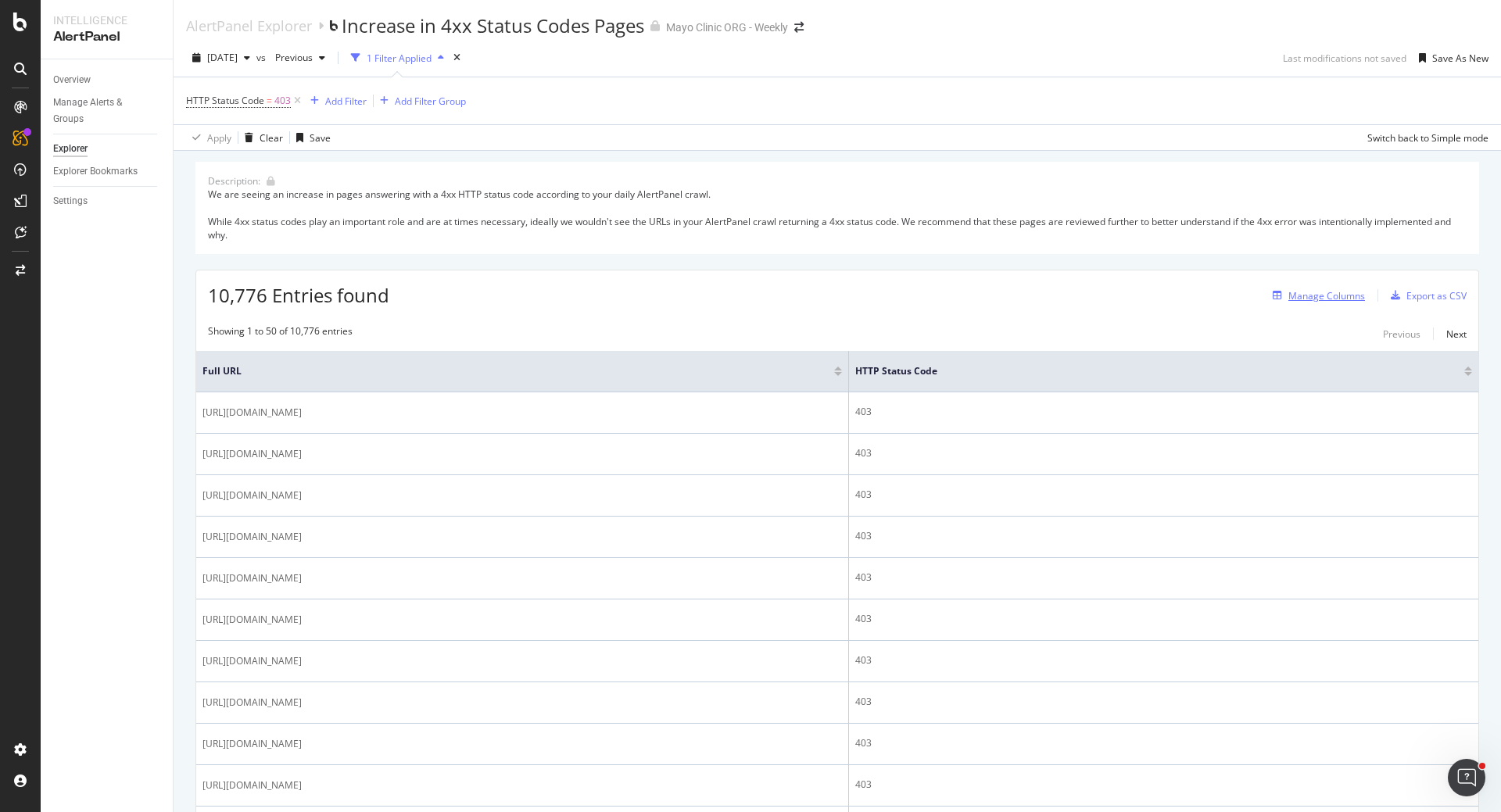
click at [1323, 294] on div "Manage Columns" at bounding box center [1327, 295] width 77 height 13
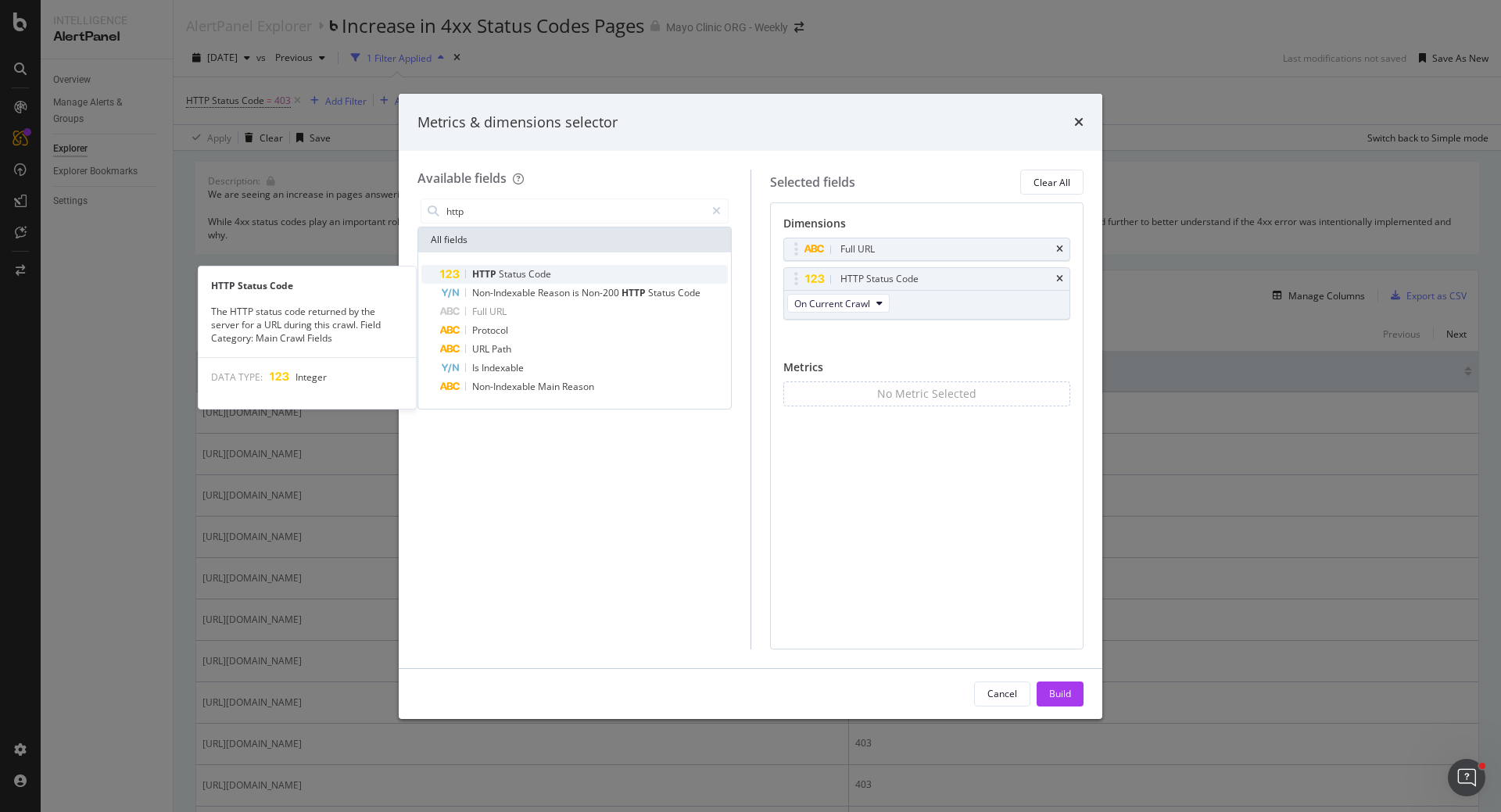
type input "http"
click at [527, 268] on span "Status" at bounding box center [513, 274] width 30 height 13
click at [519, 276] on span "Status" at bounding box center [513, 274] width 30 height 13
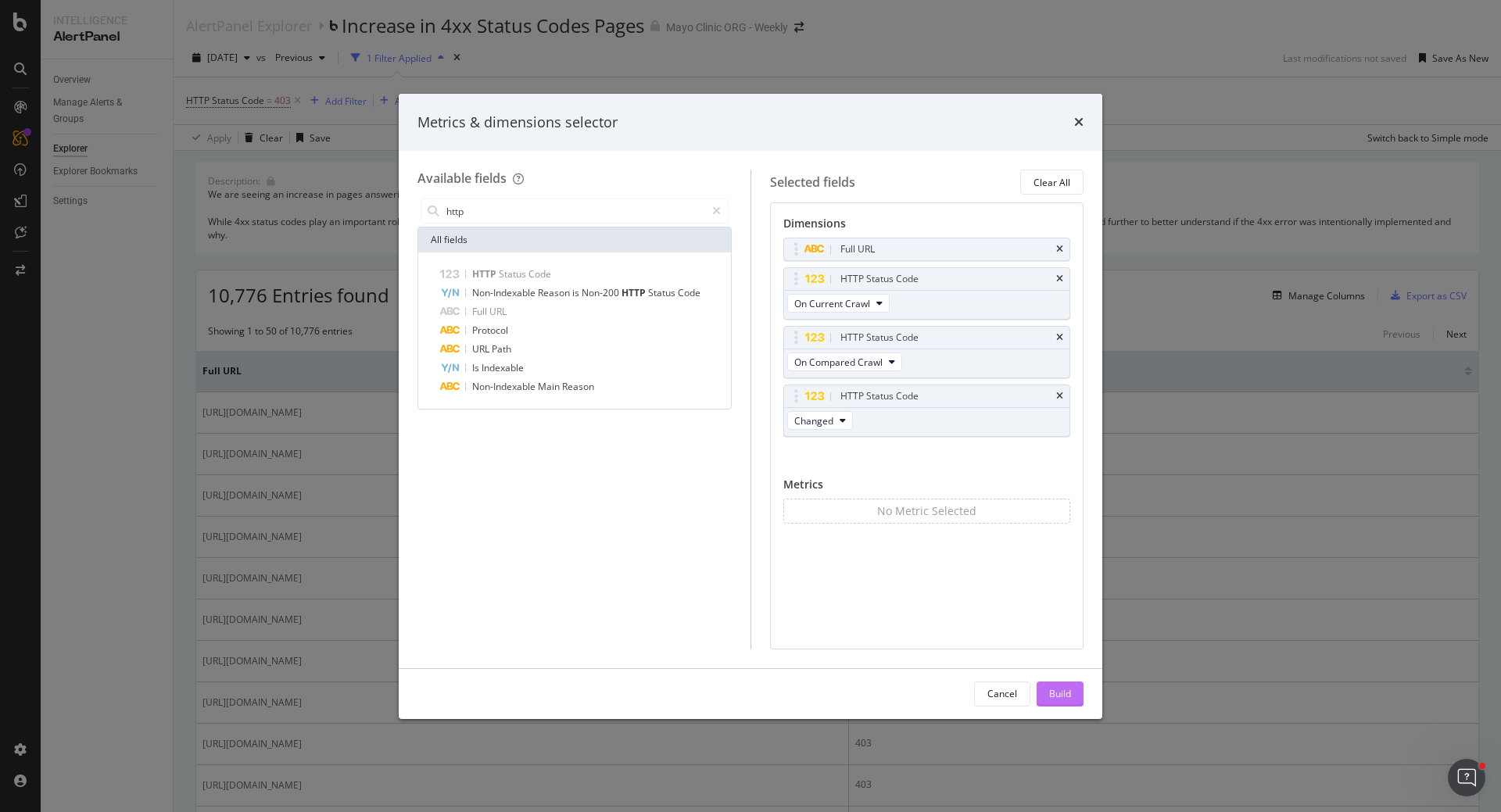
click at [1053, 693] on div "Build" at bounding box center [1060, 693] width 21 height 13
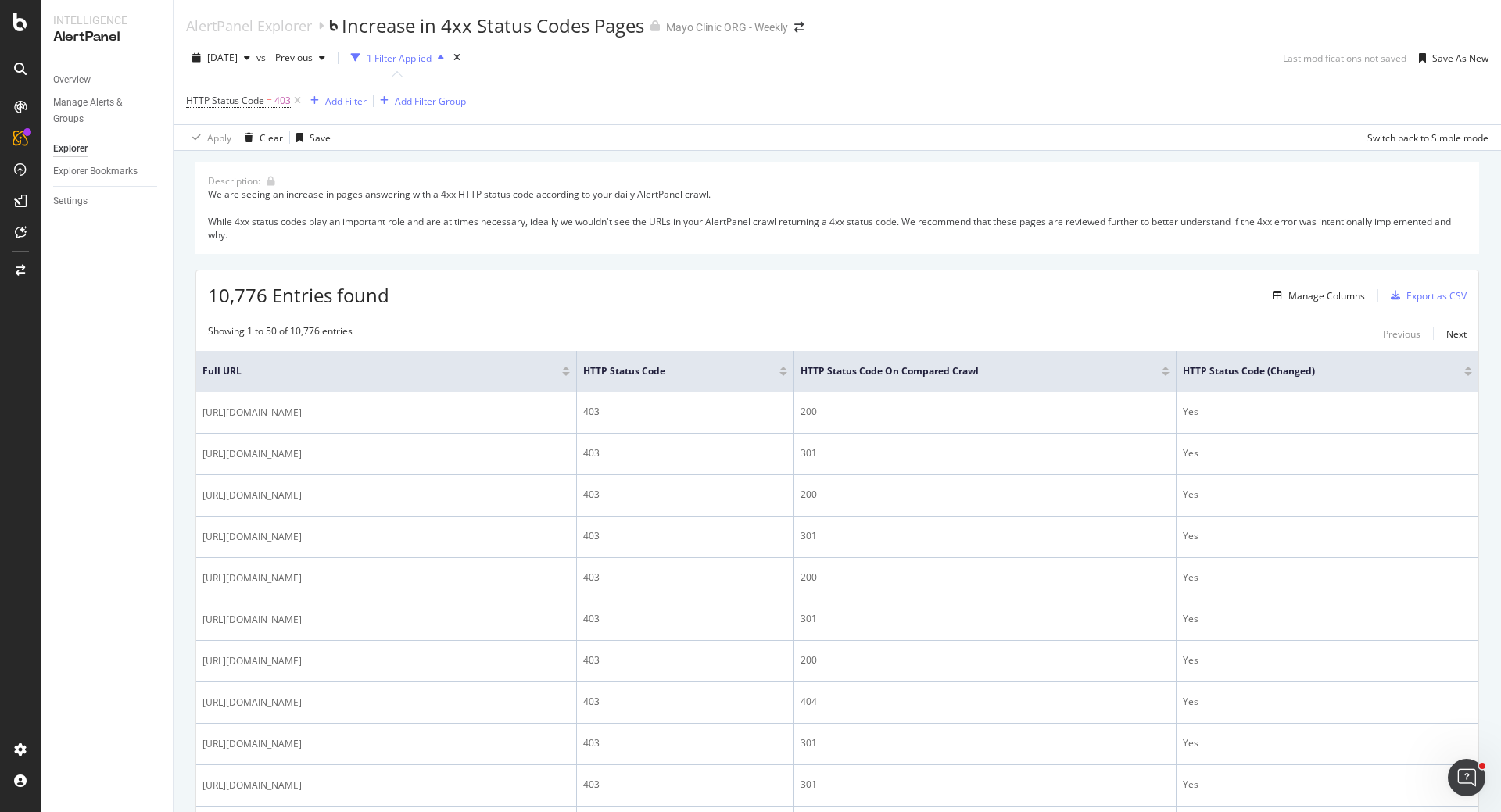
click at [350, 103] on div "Add Filter" at bounding box center [346, 101] width 41 height 13
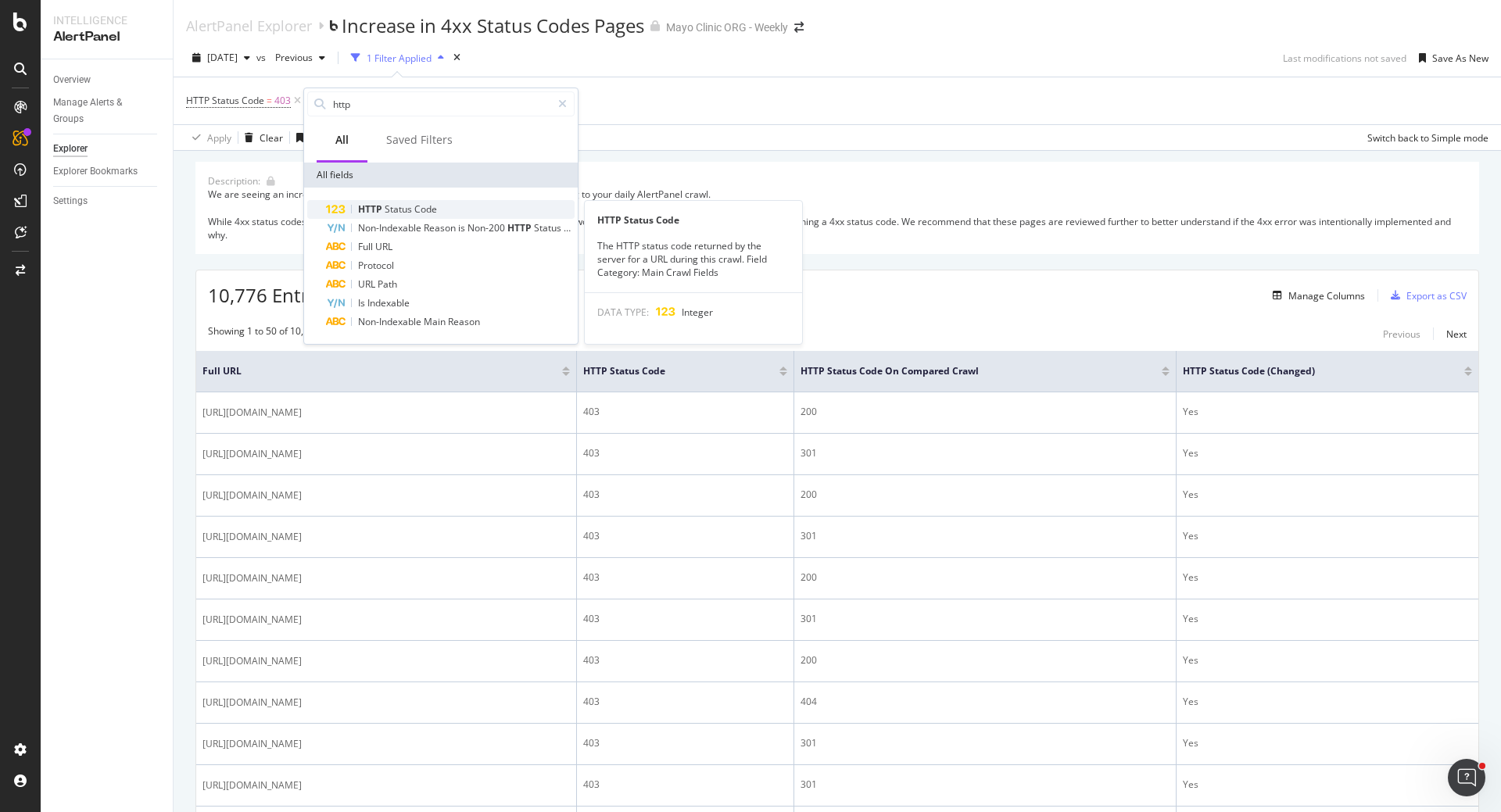
type input "http"
click at [358, 210] on span "HTTP" at bounding box center [372, 209] width 27 height 13
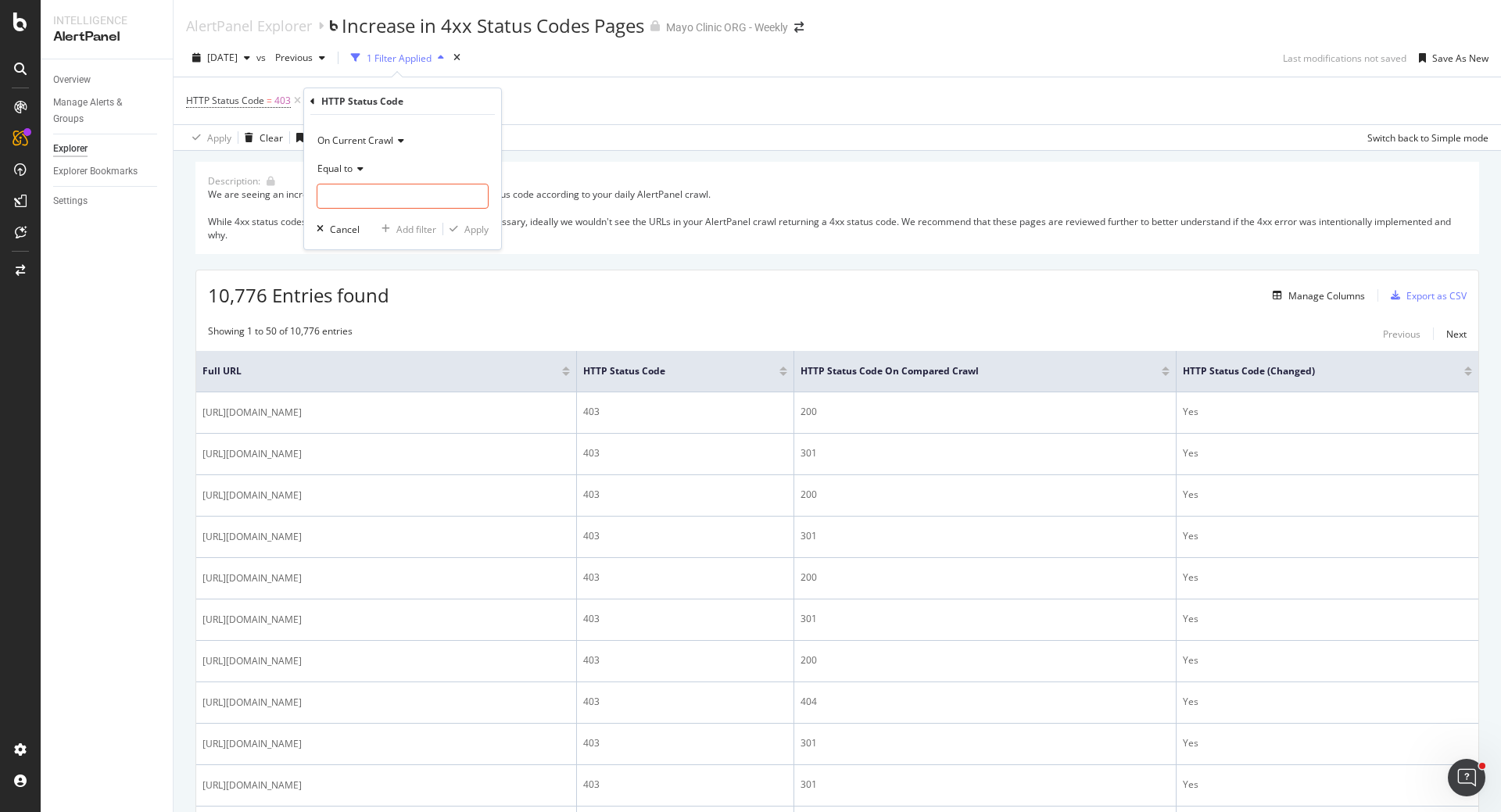
click at [342, 167] on span "Equal to" at bounding box center [334, 168] width 35 height 13
click at [342, 135] on span "On Current Crawl" at bounding box center [355, 140] width 76 height 13
click at [359, 231] on span "Diff. between Crawls - Value" at bounding box center [385, 233] width 122 height 13
click at [359, 194] on input "number" at bounding box center [403, 196] width 172 height 25
click at [360, 137] on span "Diff. between Crawls - Value" at bounding box center [378, 140] width 122 height 13
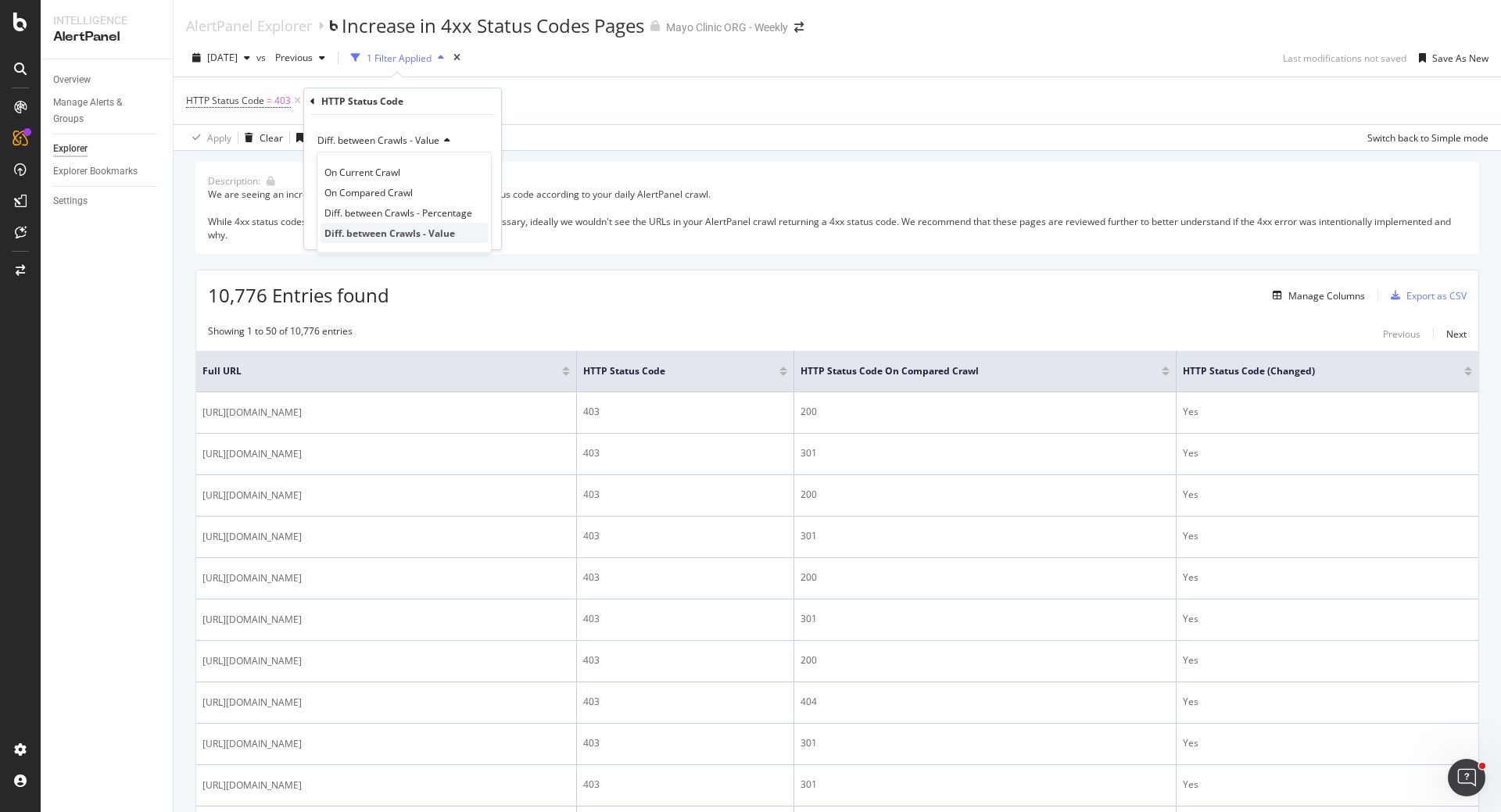
click at [345, 233] on span "Diff. between Crawls - Value" at bounding box center [390, 233] width 131 height 13
click at [354, 203] on input "number" at bounding box center [403, 196] width 172 height 25
click at [479, 112] on div "HTTP Status Code" at bounding box center [403, 102] width 184 height 27
click at [592, 108] on div "HTTP Status Code = 403 Add Filter Add Filter Group" at bounding box center [837, 100] width 1302 height 47
click at [495, 99] on icon at bounding box center [496, 100] width 13 height 15
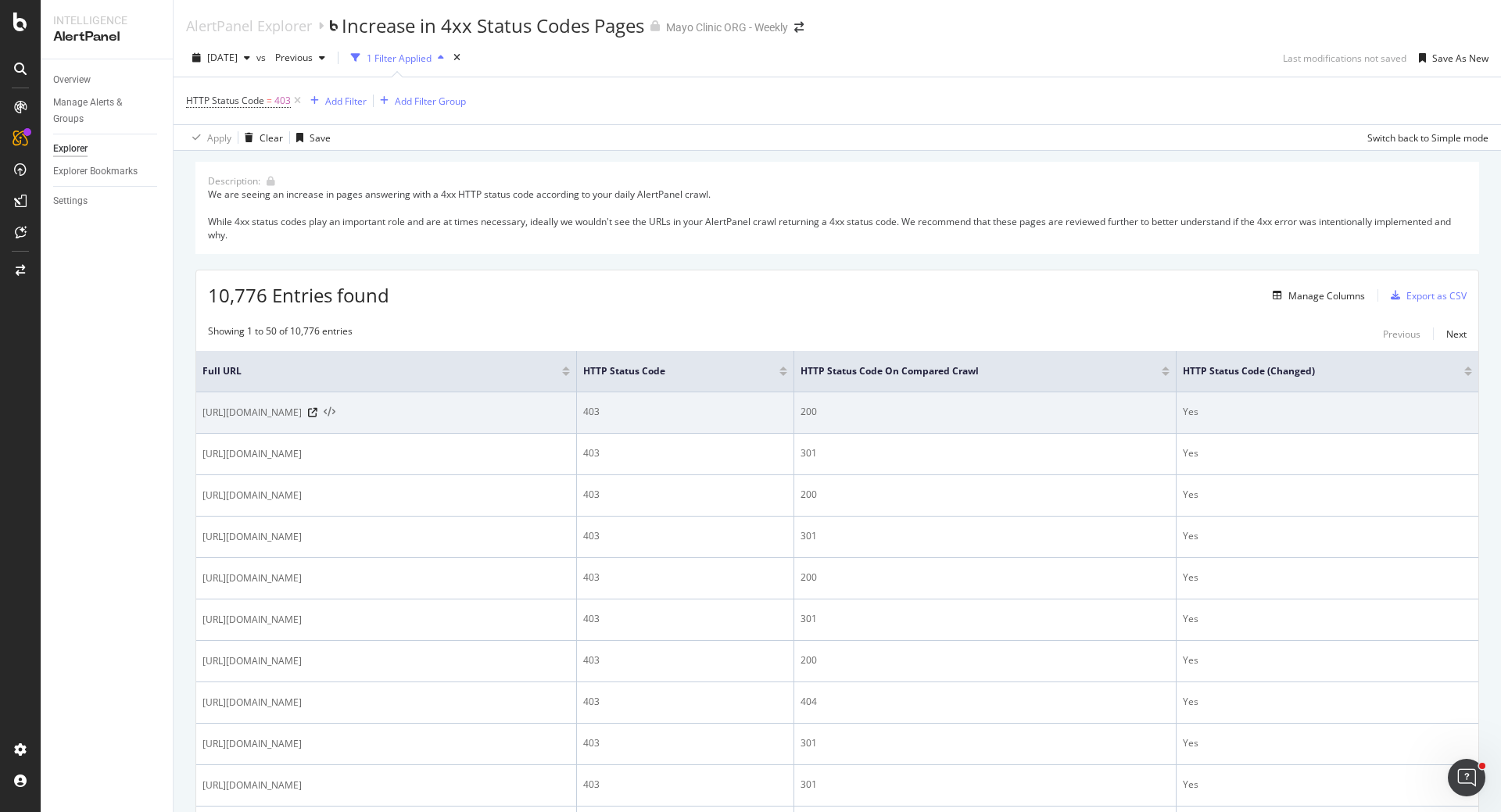
click at [336, 411] on icon at bounding box center [329, 413] width 12 height 11
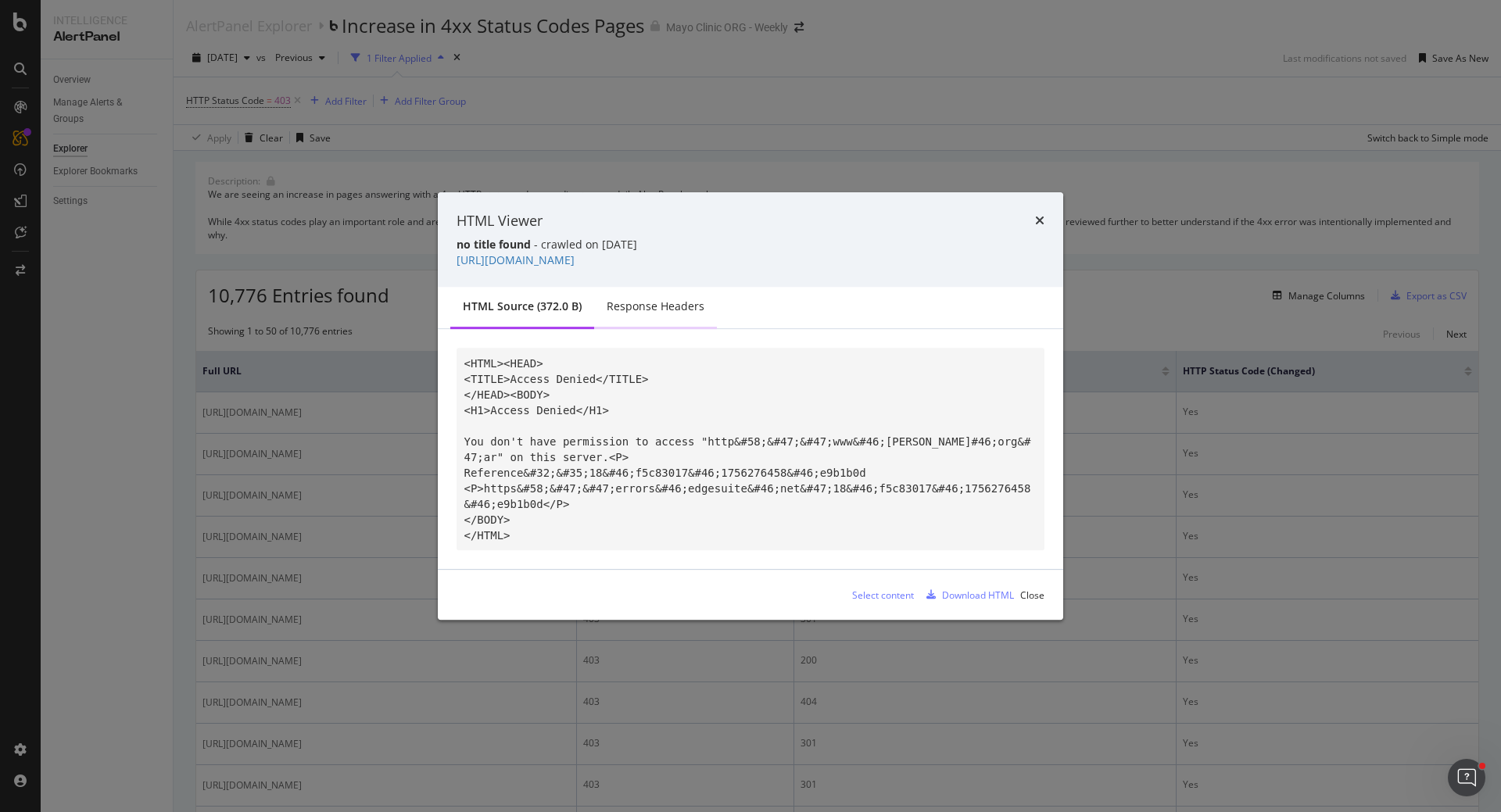
click at [673, 306] on div "Response Headers" at bounding box center [655, 306] width 98 height 15
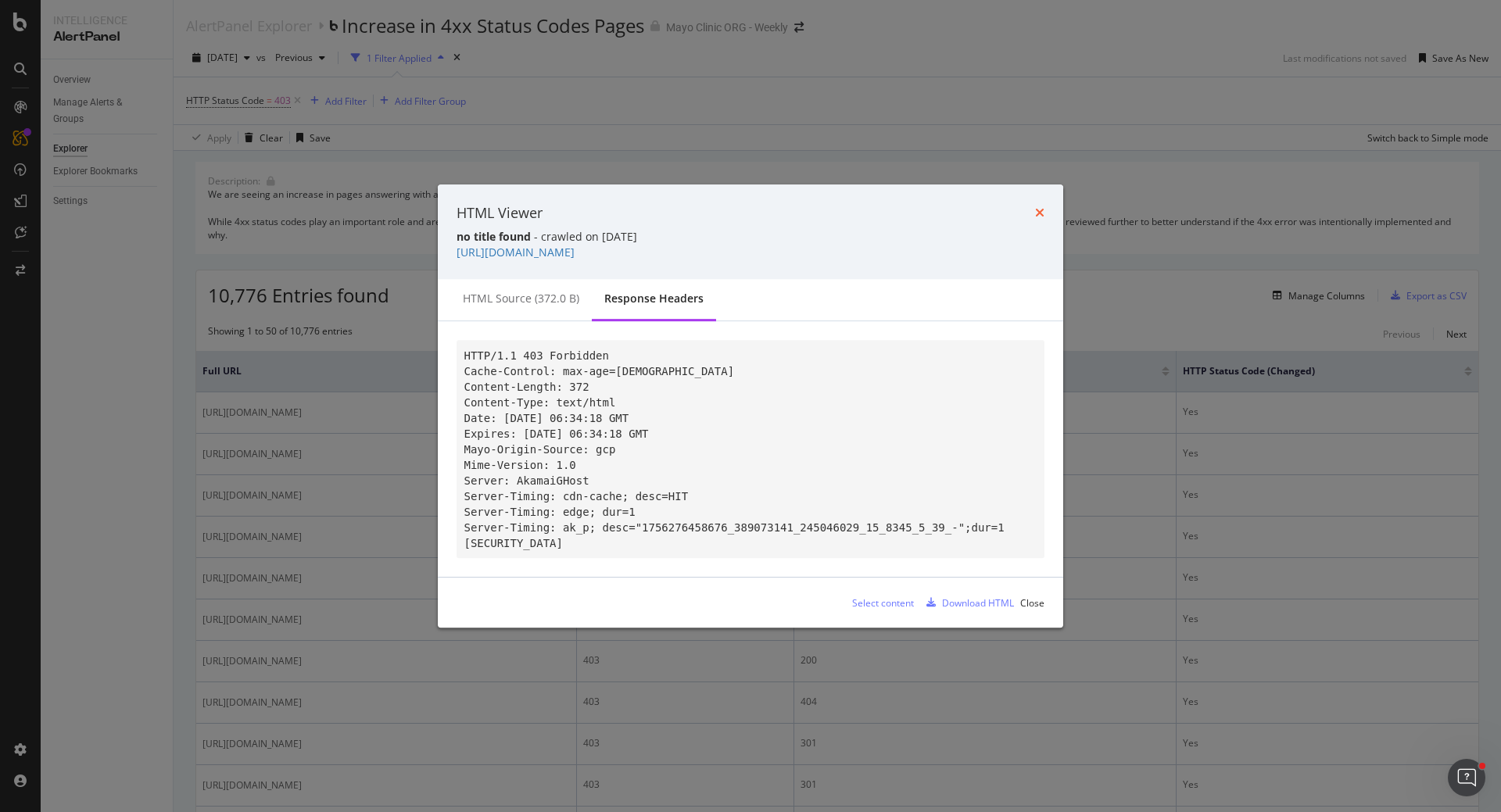
click at [1036, 206] on icon "times" at bounding box center [1040, 212] width 9 height 13
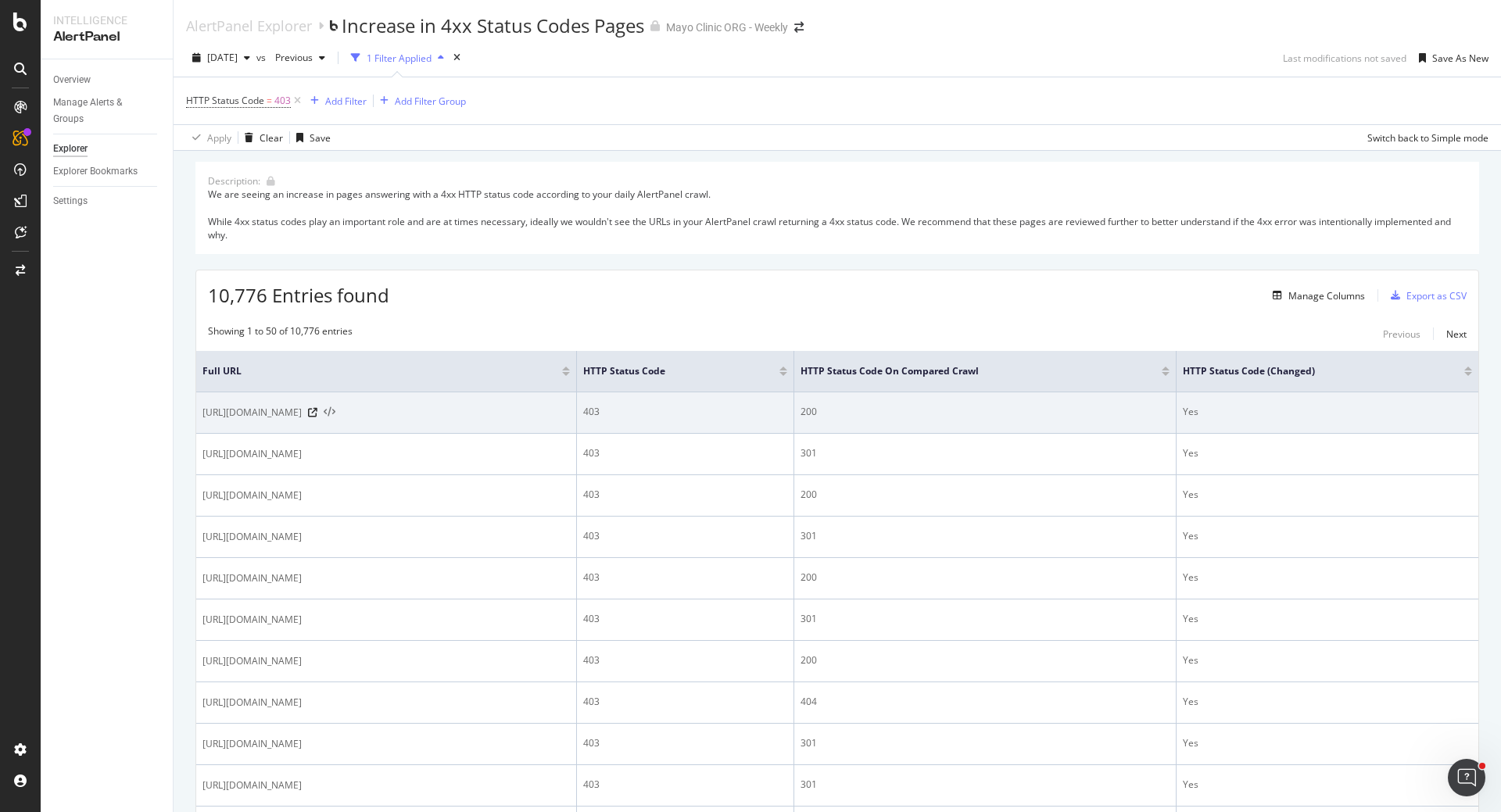
click at [336, 411] on icon at bounding box center [329, 413] width 12 height 11
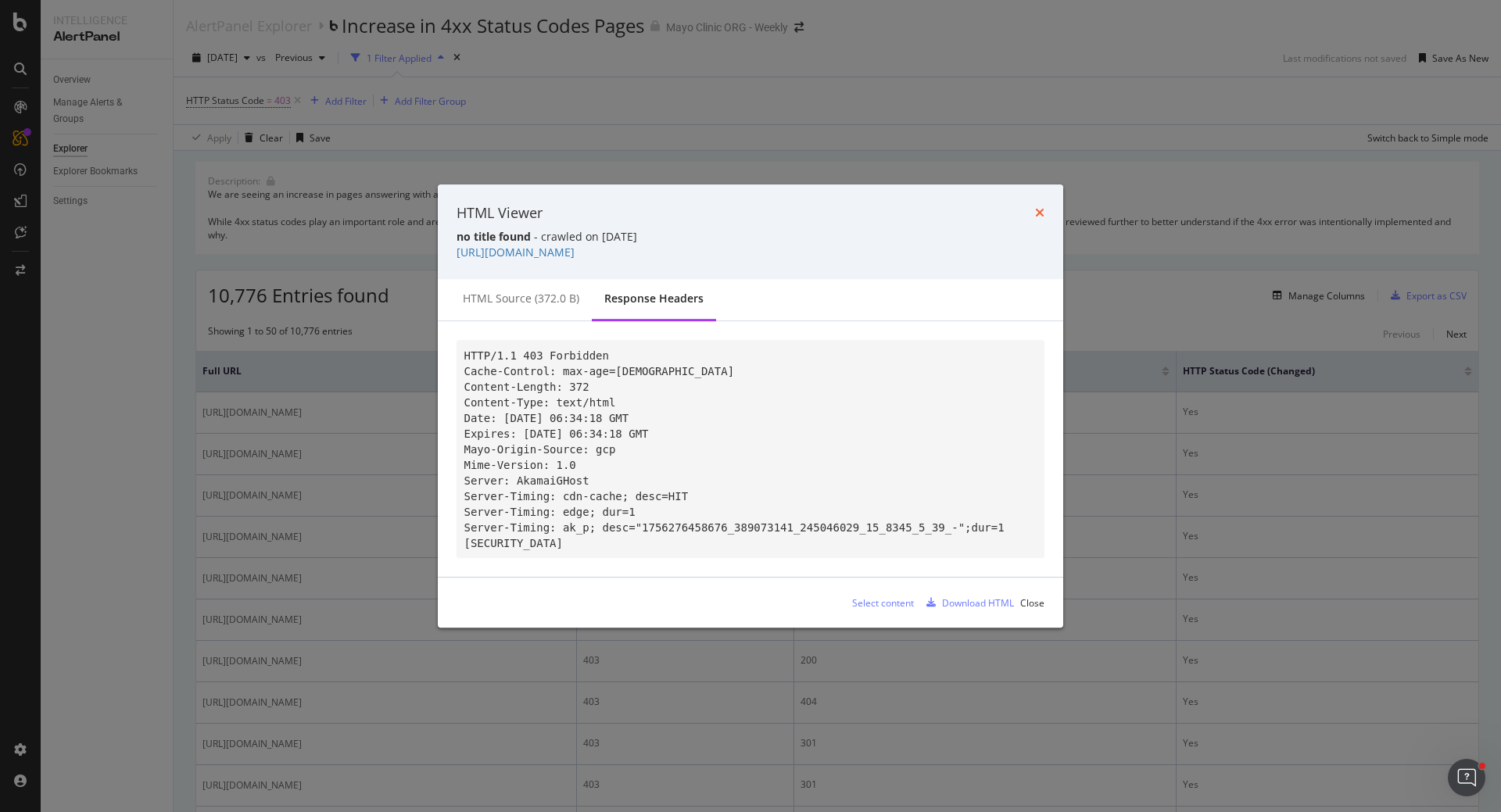
click at [1038, 206] on icon "times" at bounding box center [1040, 212] width 9 height 13
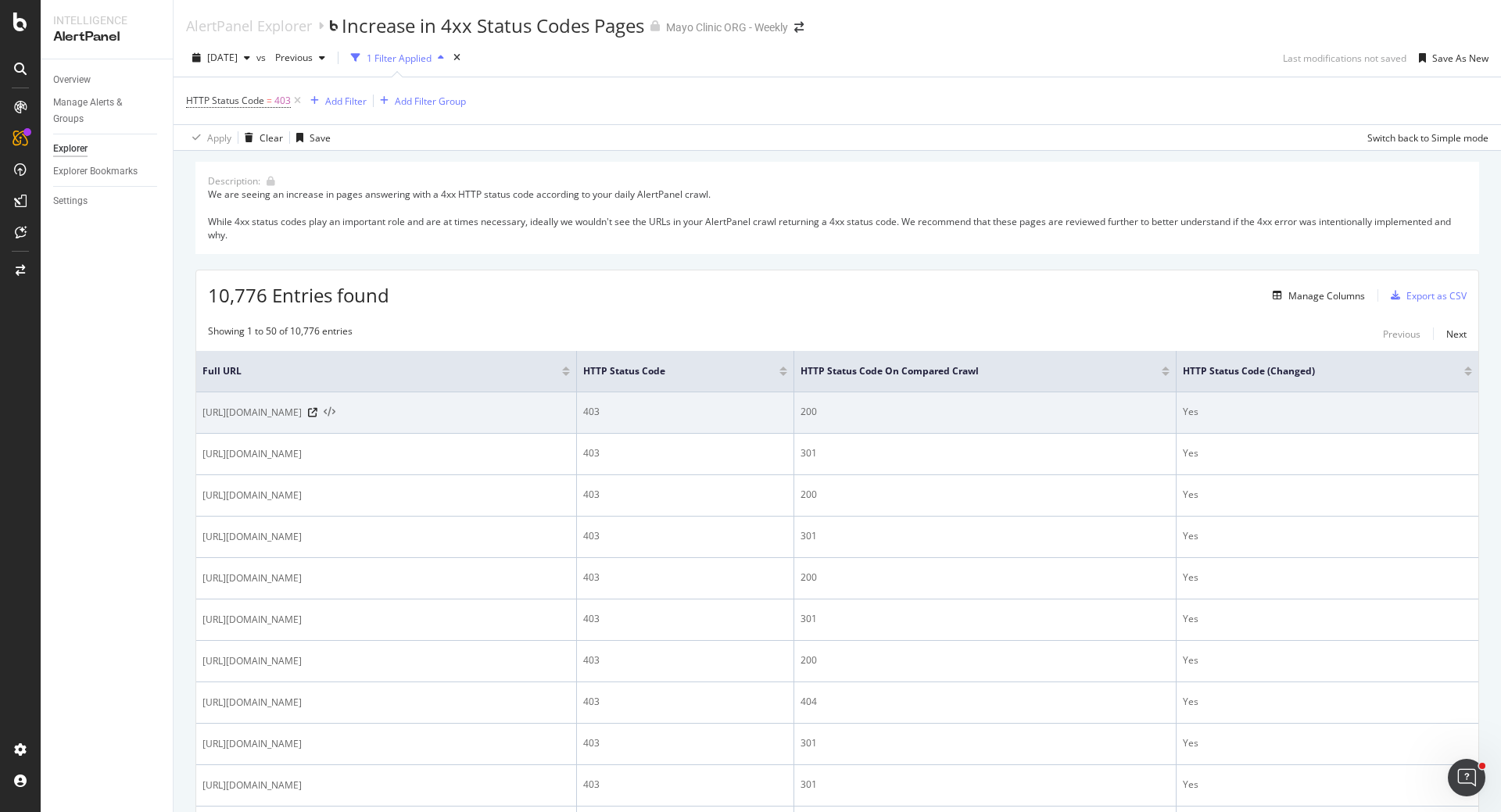
click at [336, 409] on icon at bounding box center [329, 413] width 12 height 11
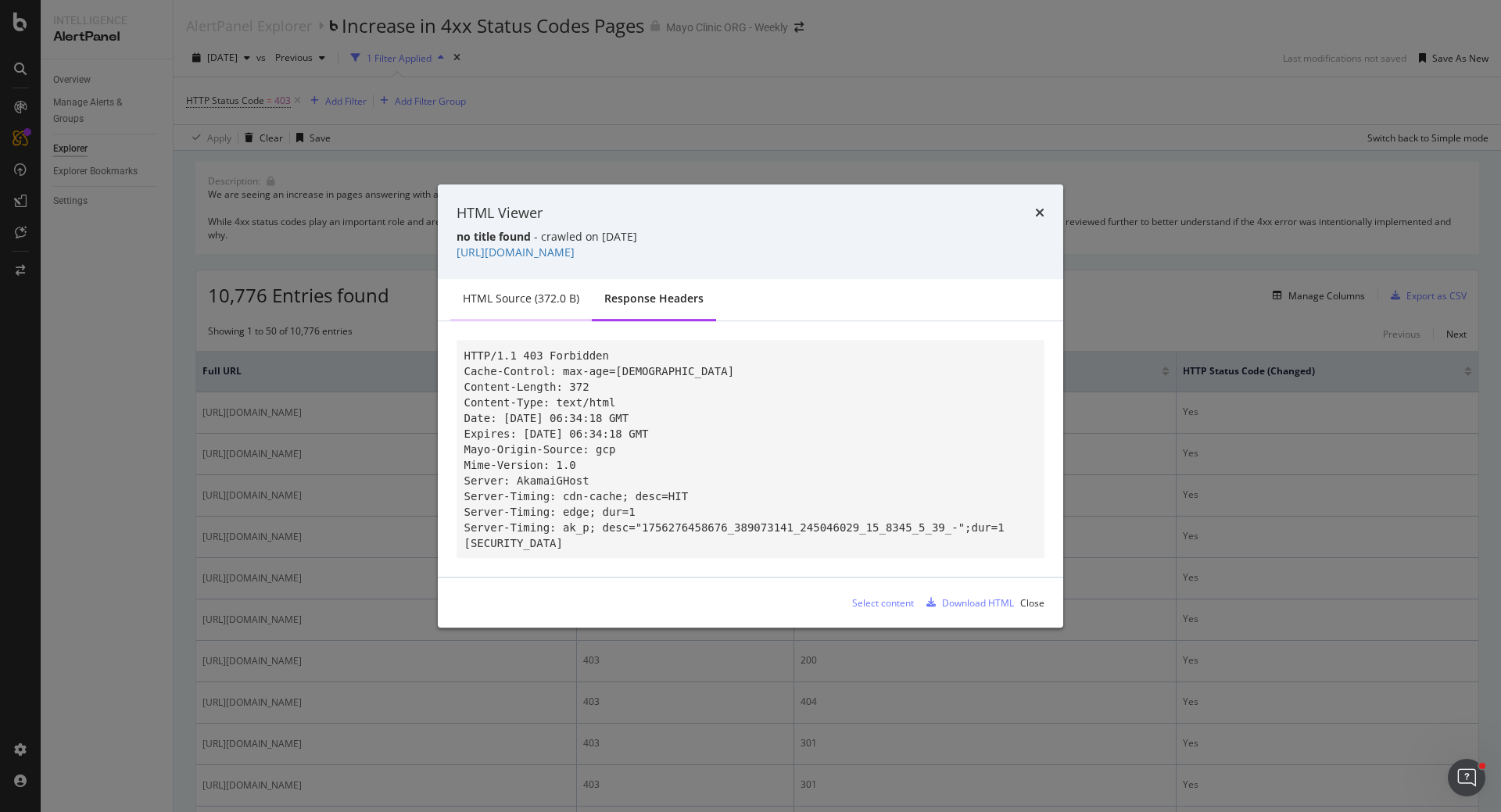
click at [527, 291] on div "HTML source (372.0 B)" at bounding box center [521, 298] width 116 height 15
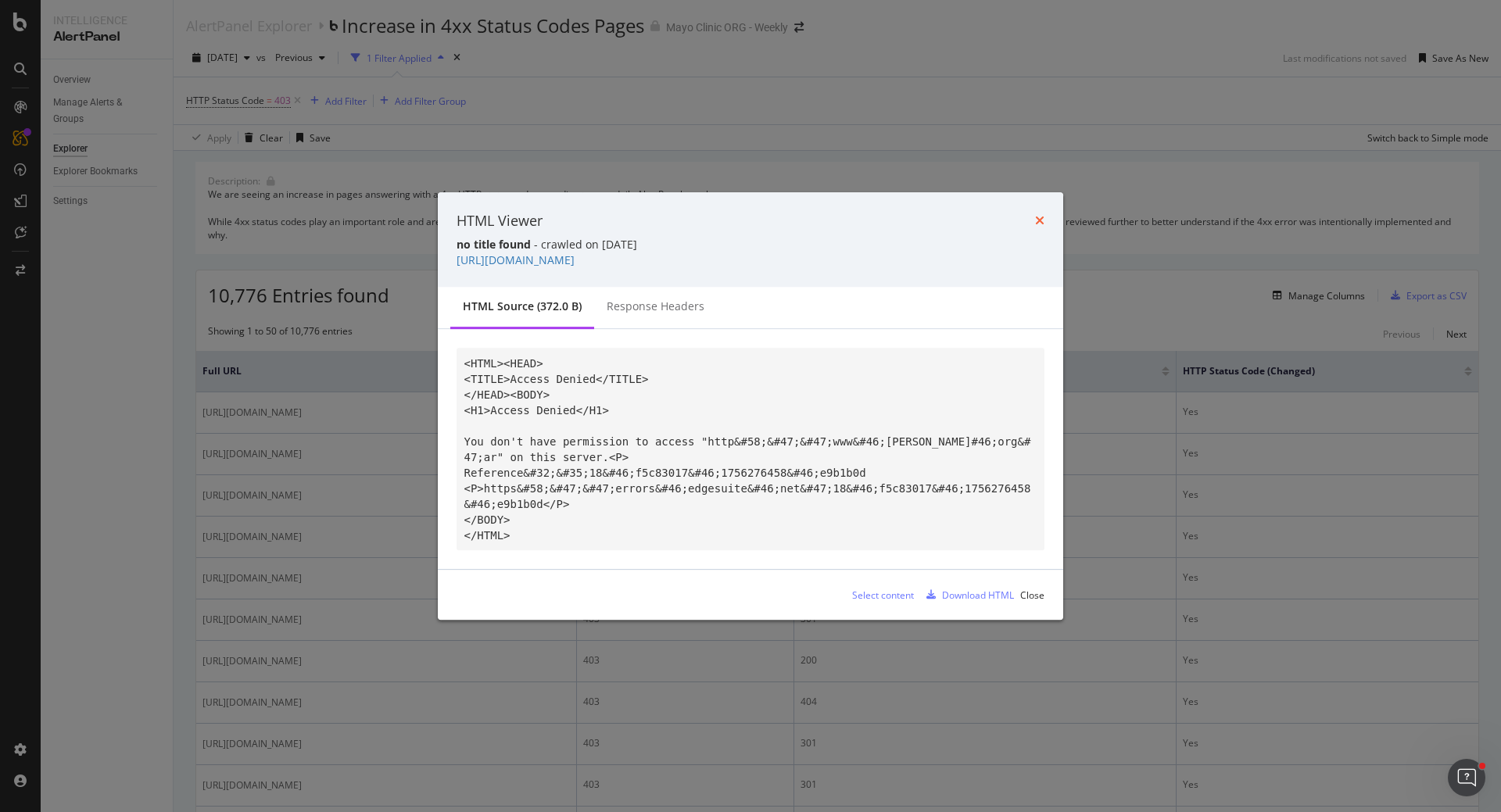
click at [1036, 218] on icon "times" at bounding box center [1040, 220] width 9 height 13
